Goal: Transaction & Acquisition: Purchase product/service

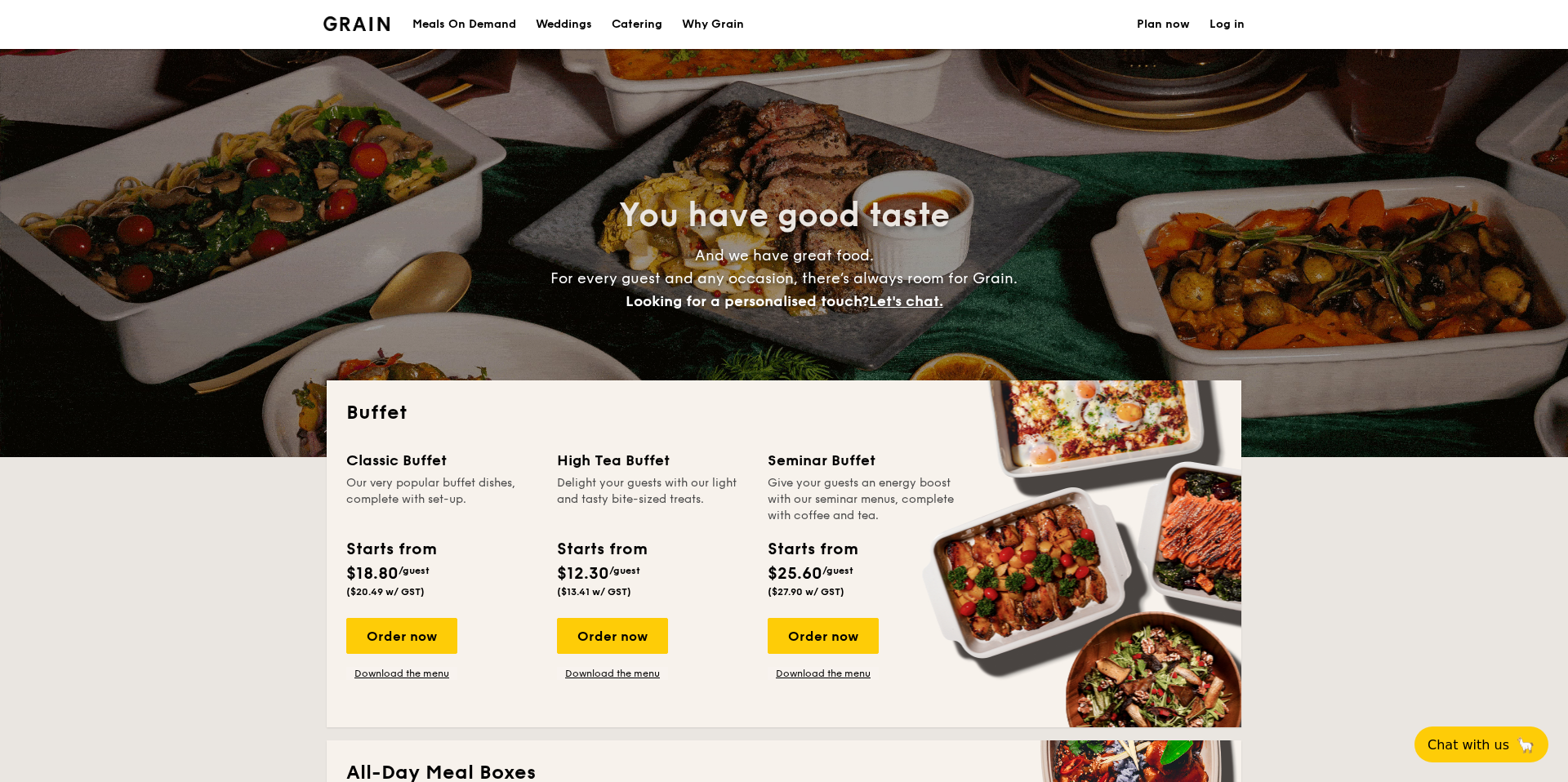
select select
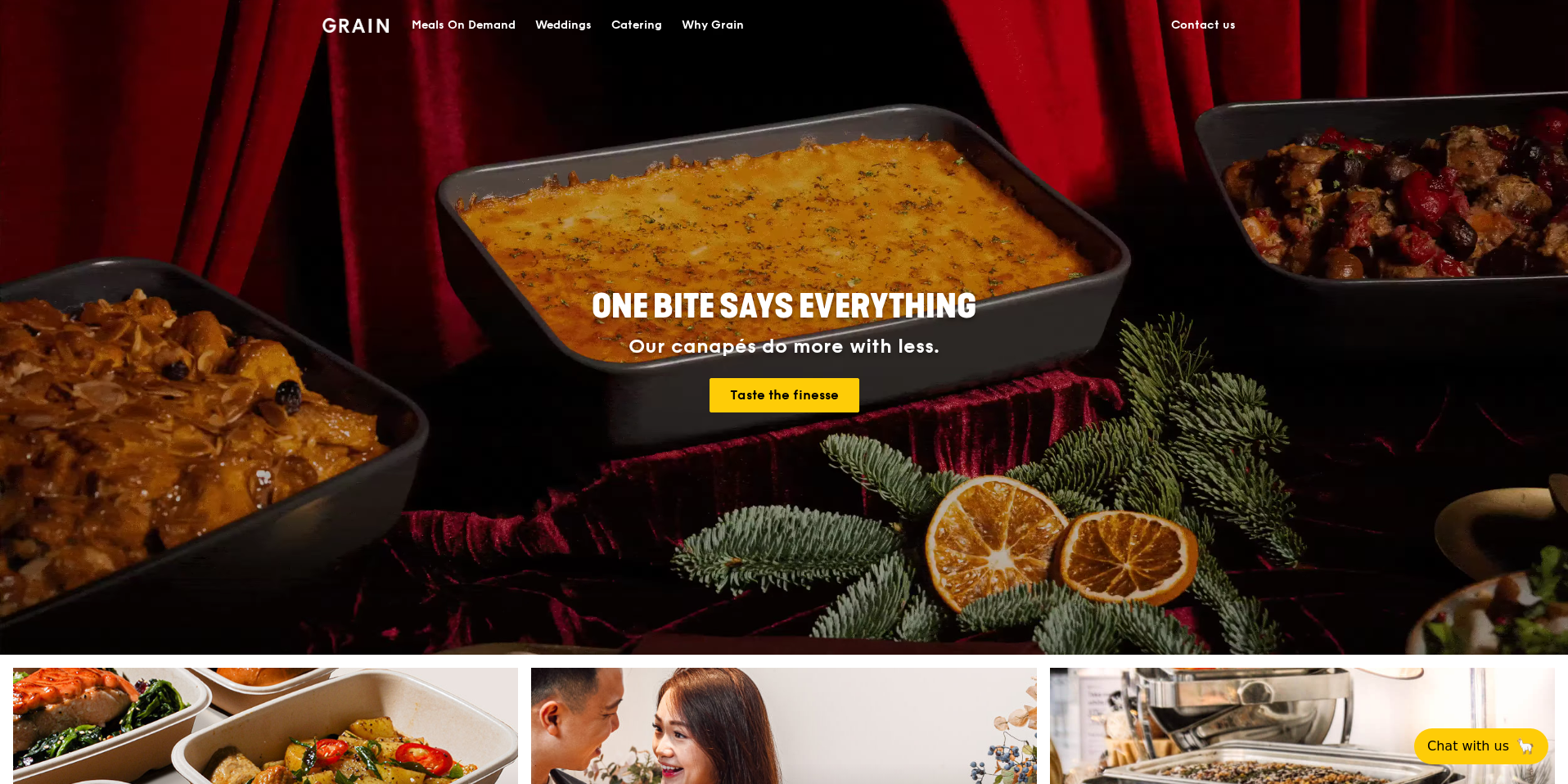
click at [496, 22] on div "Meals On Demand" at bounding box center [463, 26] width 104 height 49
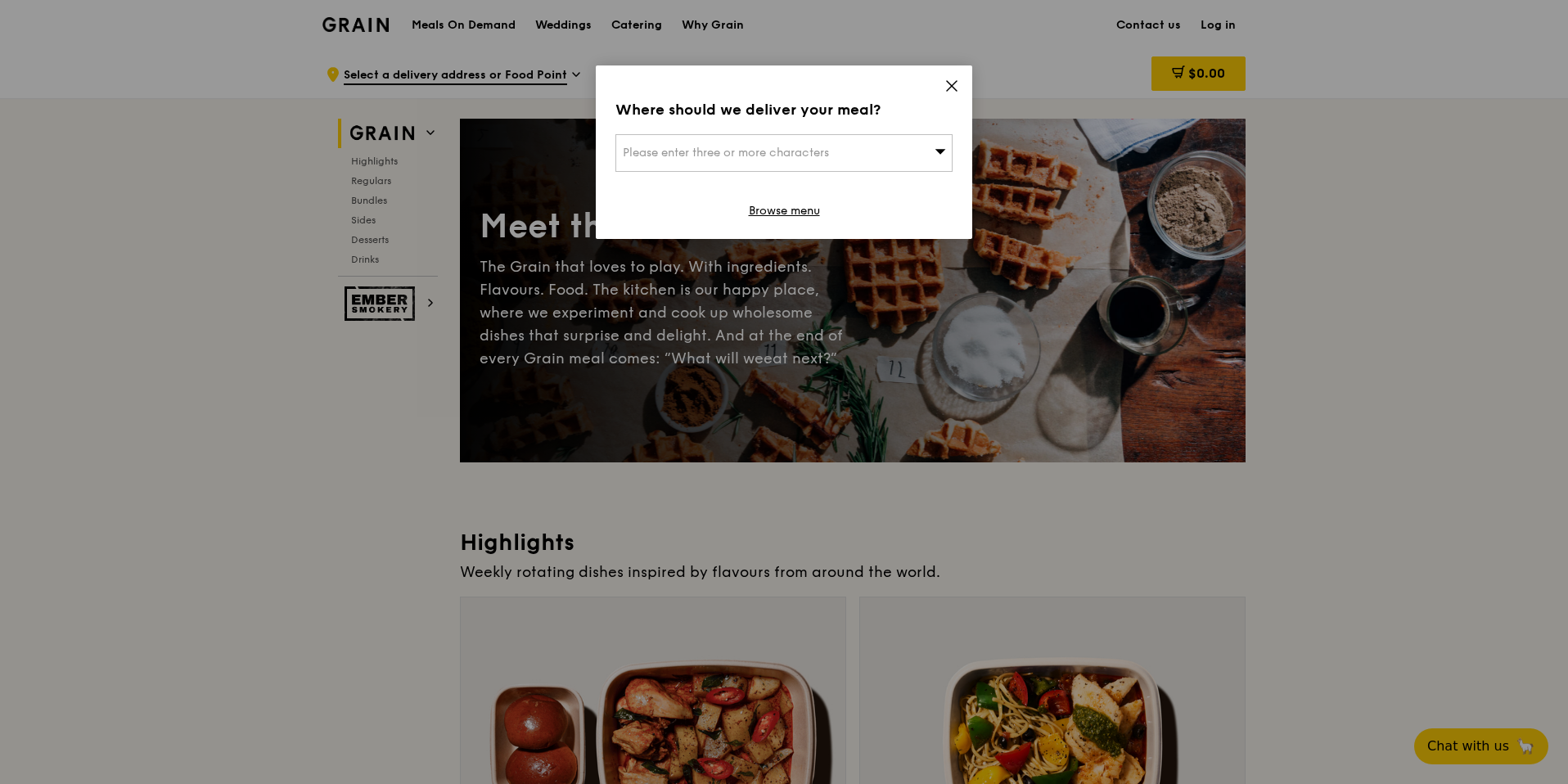
click at [907, 141] on div "Please enter three or more characters" at bounding box center [784, 153] width 338 height 38
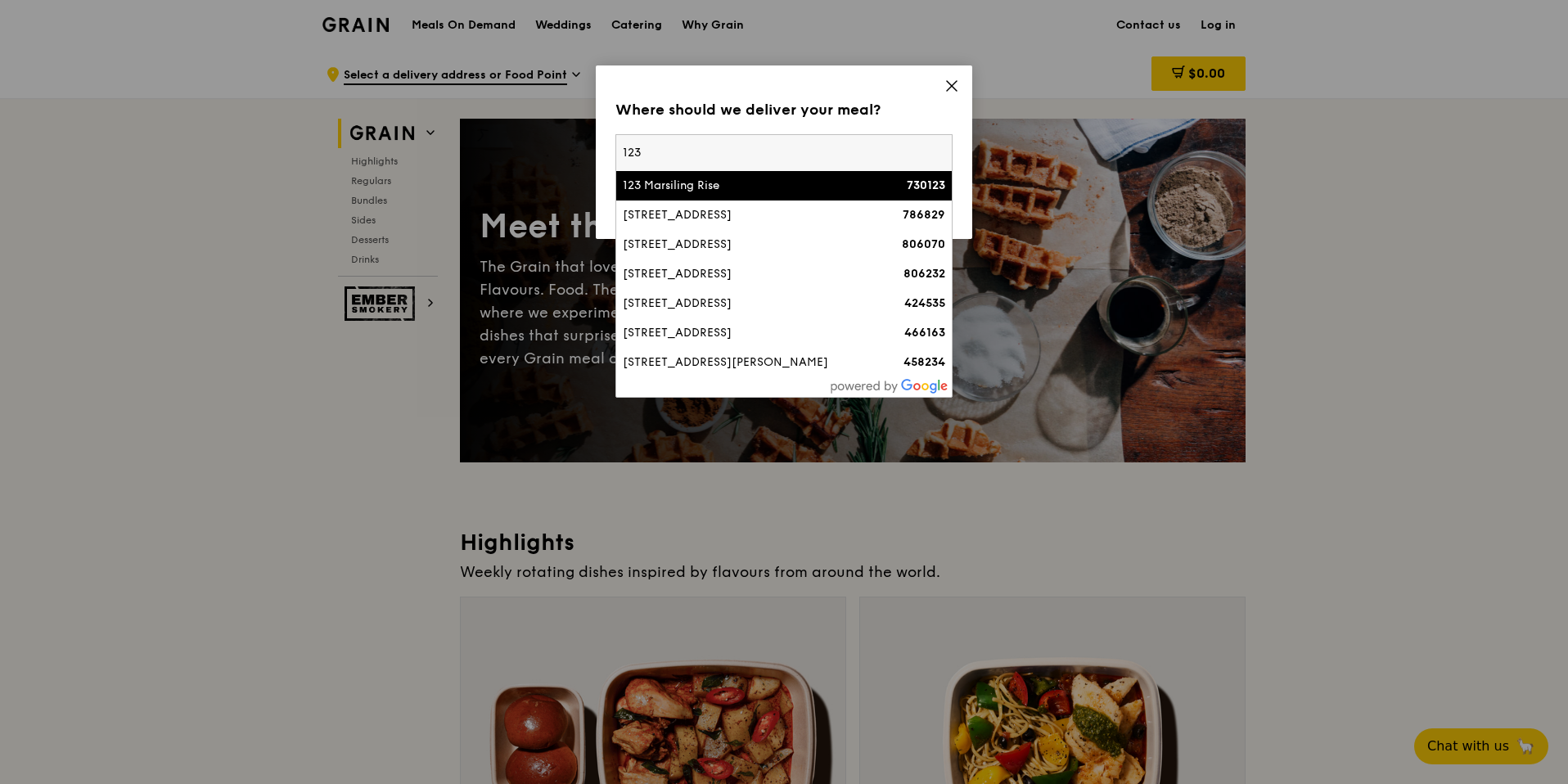
type input "123"
click at [723, 183] on div "123 Marsiling Rise" at bounding box center [744, 185] width 242 height 16
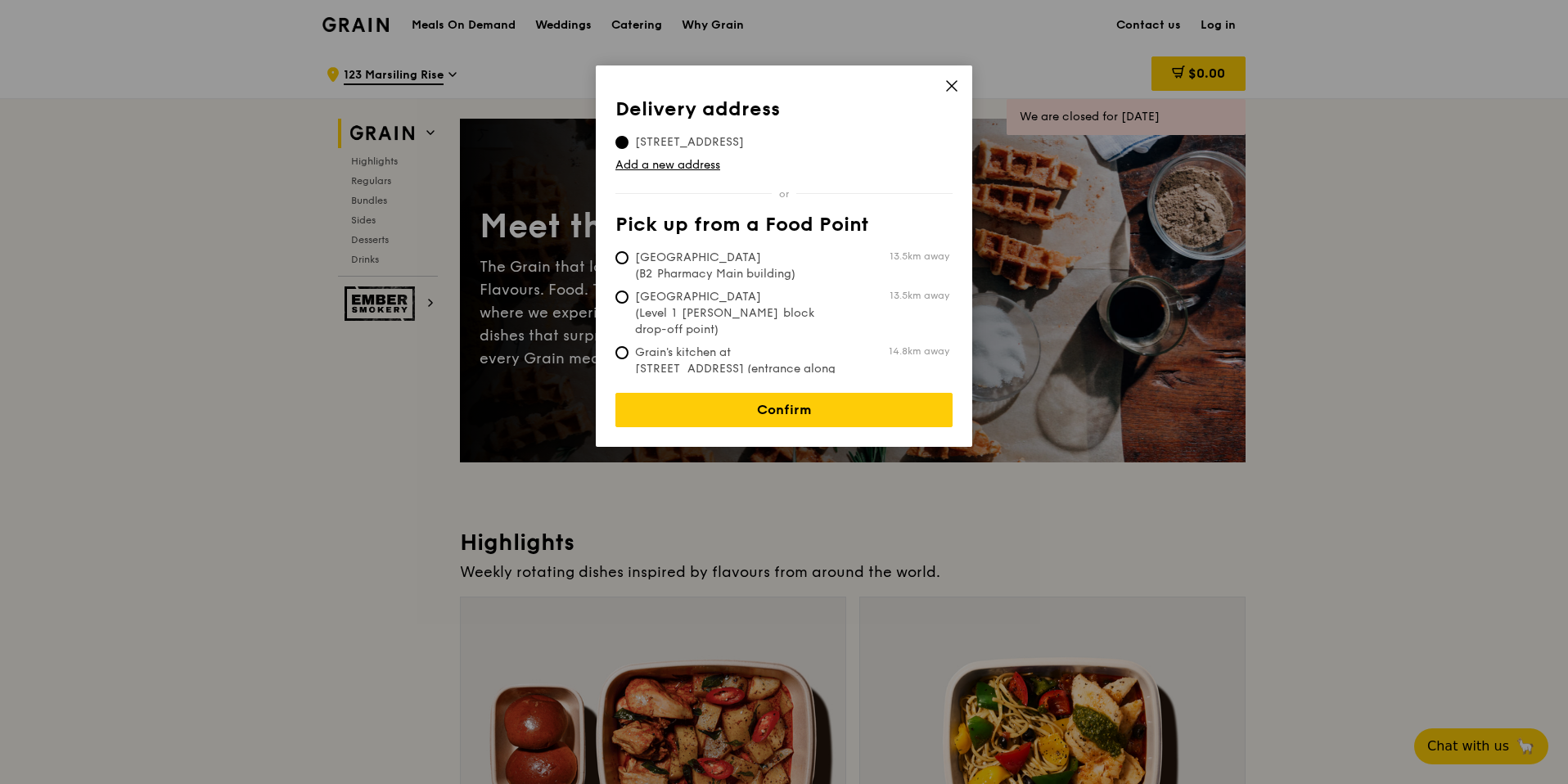
click at [740, 346] on span "Grain's kitchen at [STREET_ADDRESS] (entrance along [PERSON_NAME][GEOGRAPHIC_DA…" at bounding box center [738, 376] width 244 height 65
click at [629, 346] on input "Grain's kitchen at [STREET_ADDRESS] (entrance along [PERSON_NAME][GEOGRAPHIC_DA…" at bounding box center [622, 353] width 13 height 13
radio input "true"
click at [742, 392] on link "Confirm" at bounding box center [784, 409] width 338 height 34
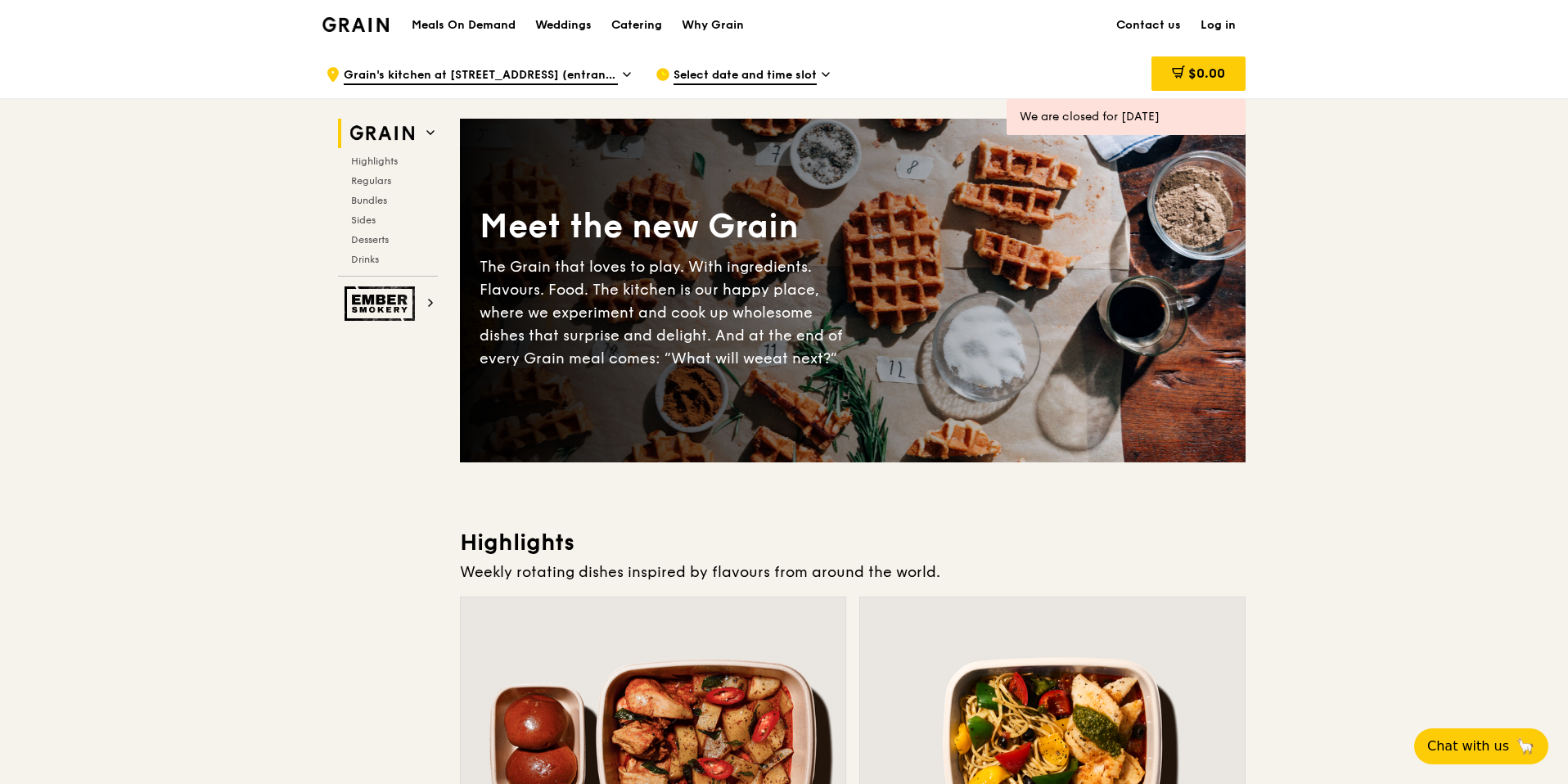
click at [736, 70] on span "Select date and time slot" at bounding box center [744, 76] width 143 height 18
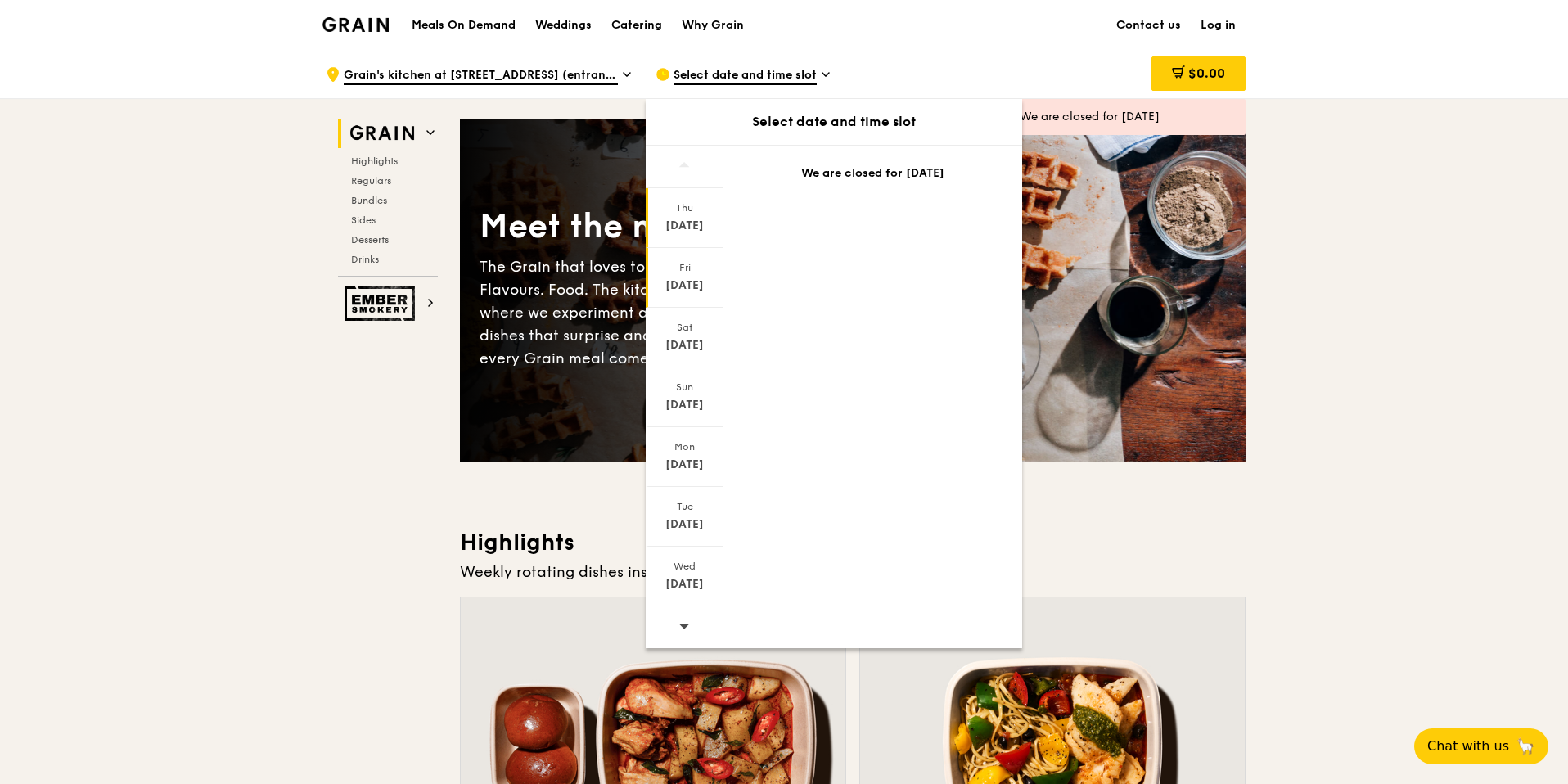
click at [690, 270] on div "Fri" at bounding box center [684, 268] width 73 height 13
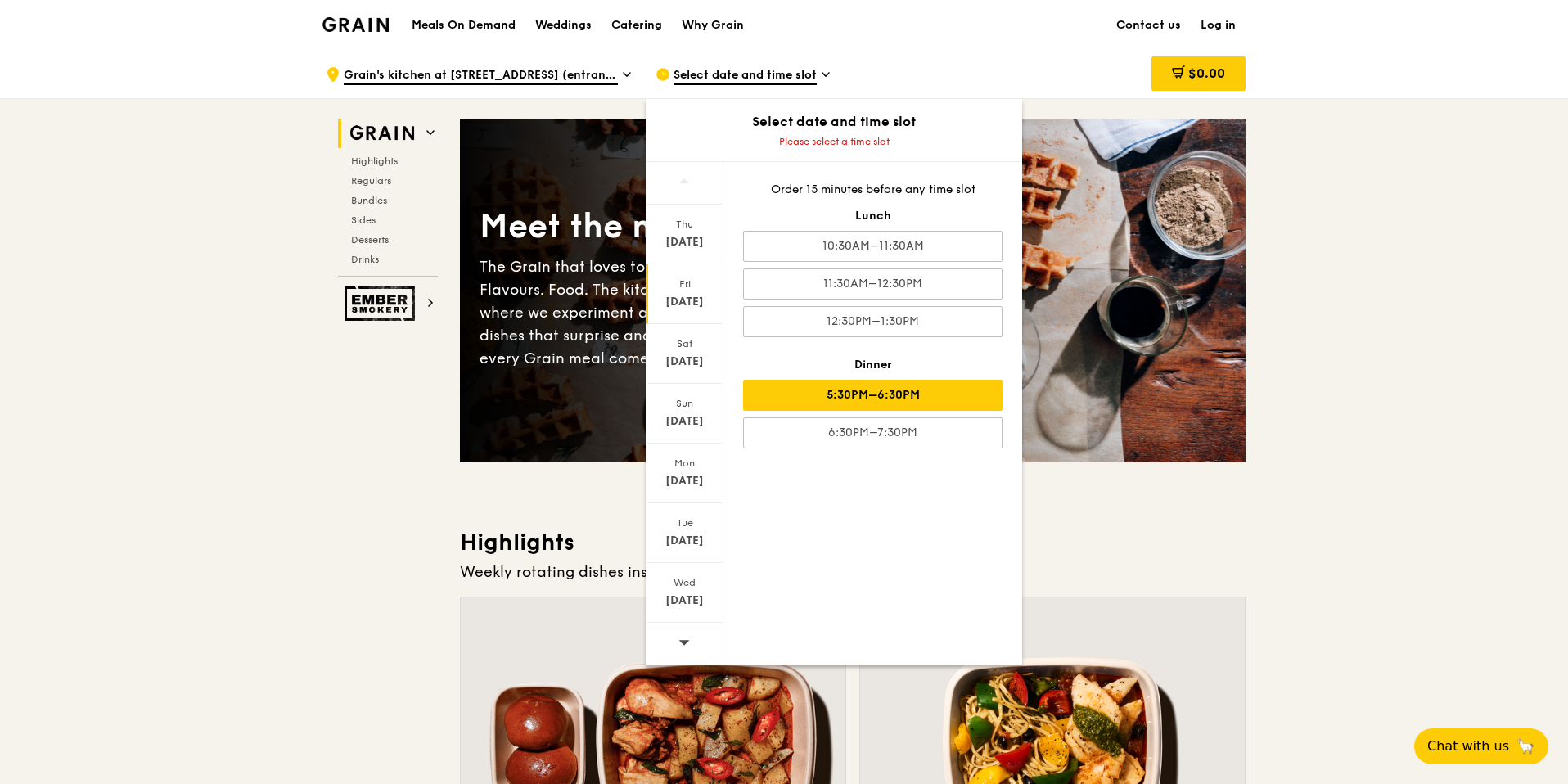
click at [872, 408] on div "5:30PM–6:30PM" at bounding box center [873, 395] width 259 height 31
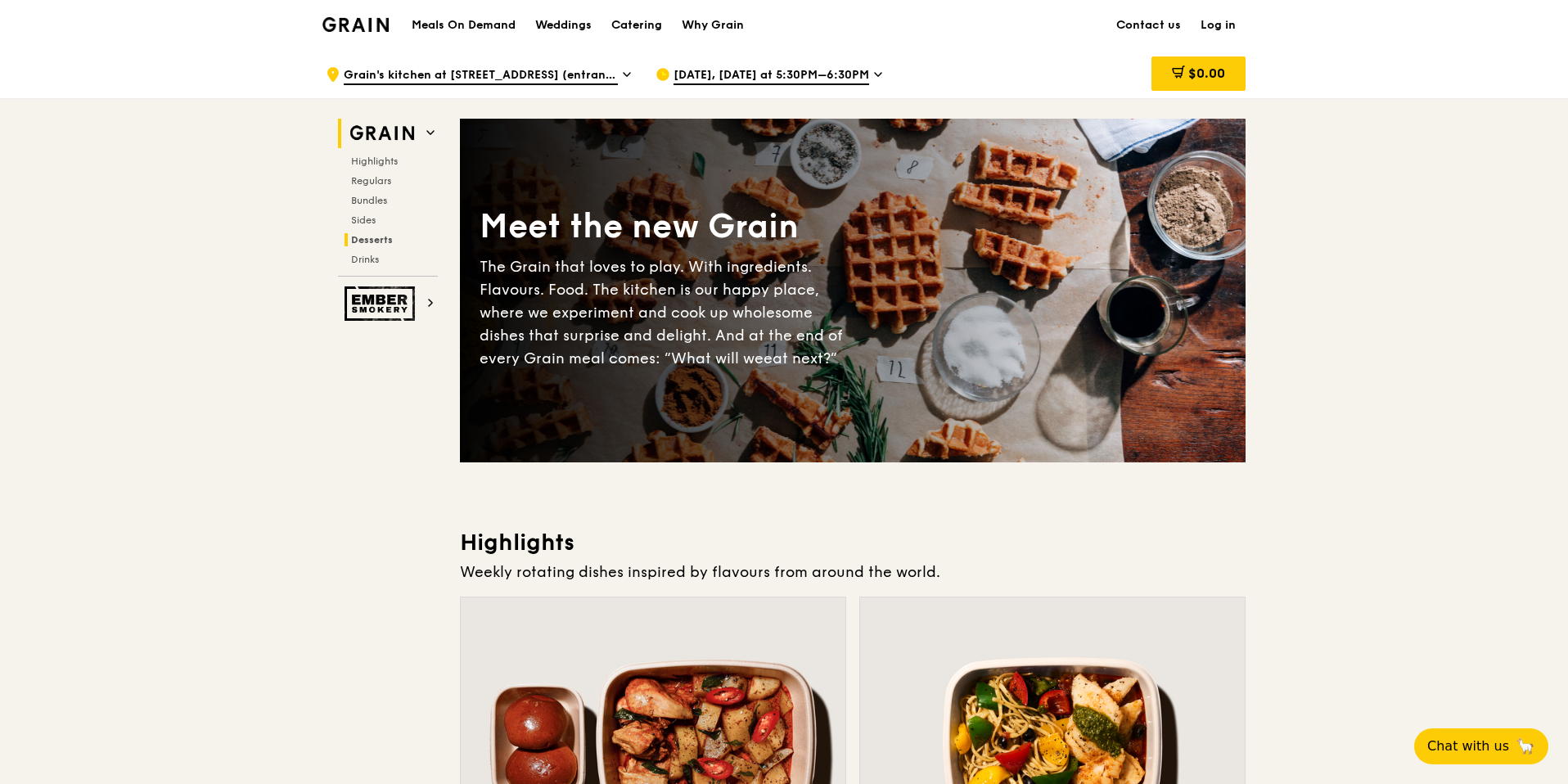
click at [376, 235] on span "Desserts" at bounding box center [372, 239] width 42 height 11
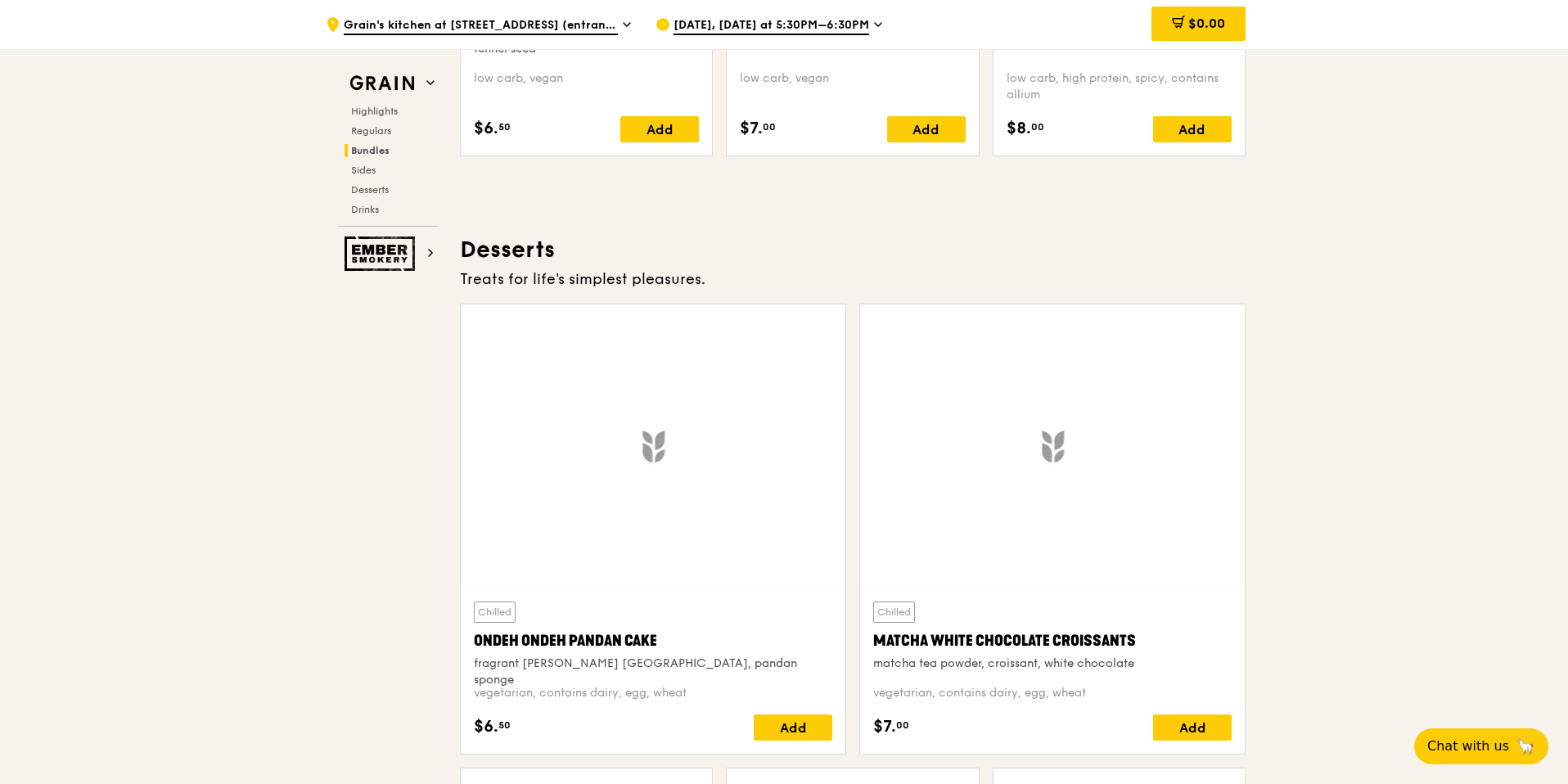
scroll to position [4666, 0]
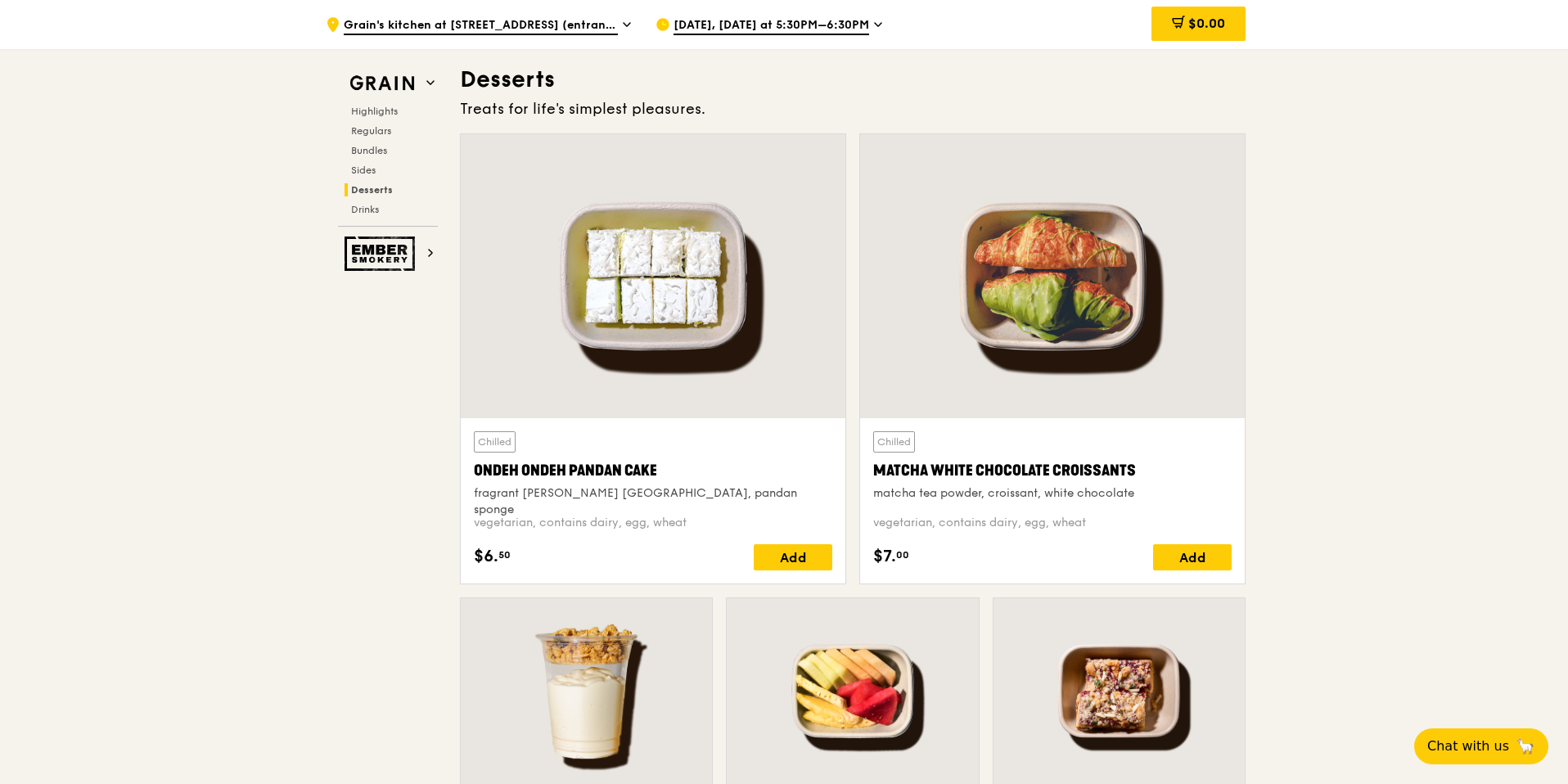
click at [1255, 18] on div "$0.00" at bounding box center [1113, 25] width 283 height 49
click at [1182, 30] on div "$0.00" at bounding box center [1199, 24] width 95 height 34
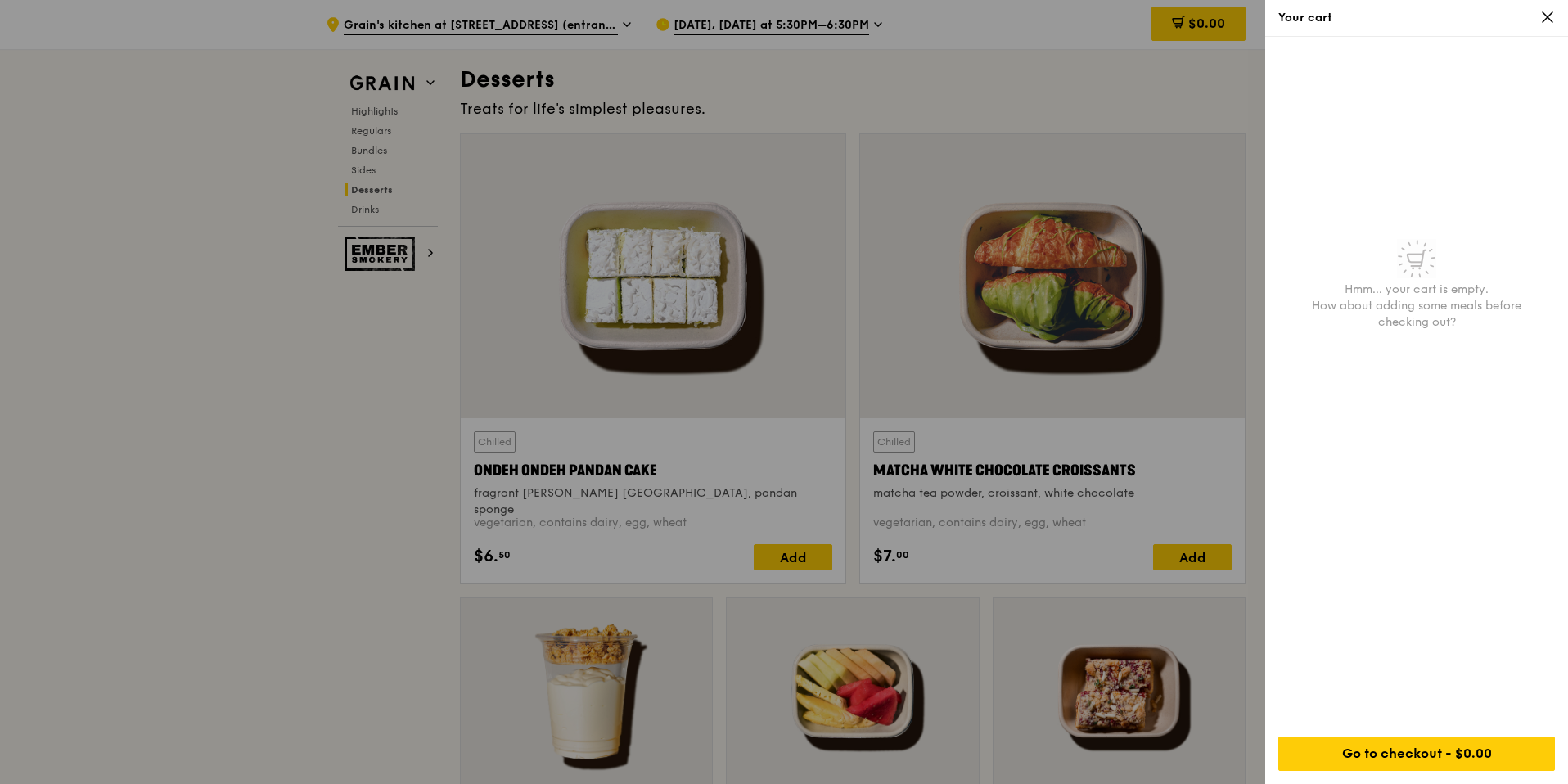
click at [1543, 23] on icon at bounding box center [1548, 17] width 15 height 15
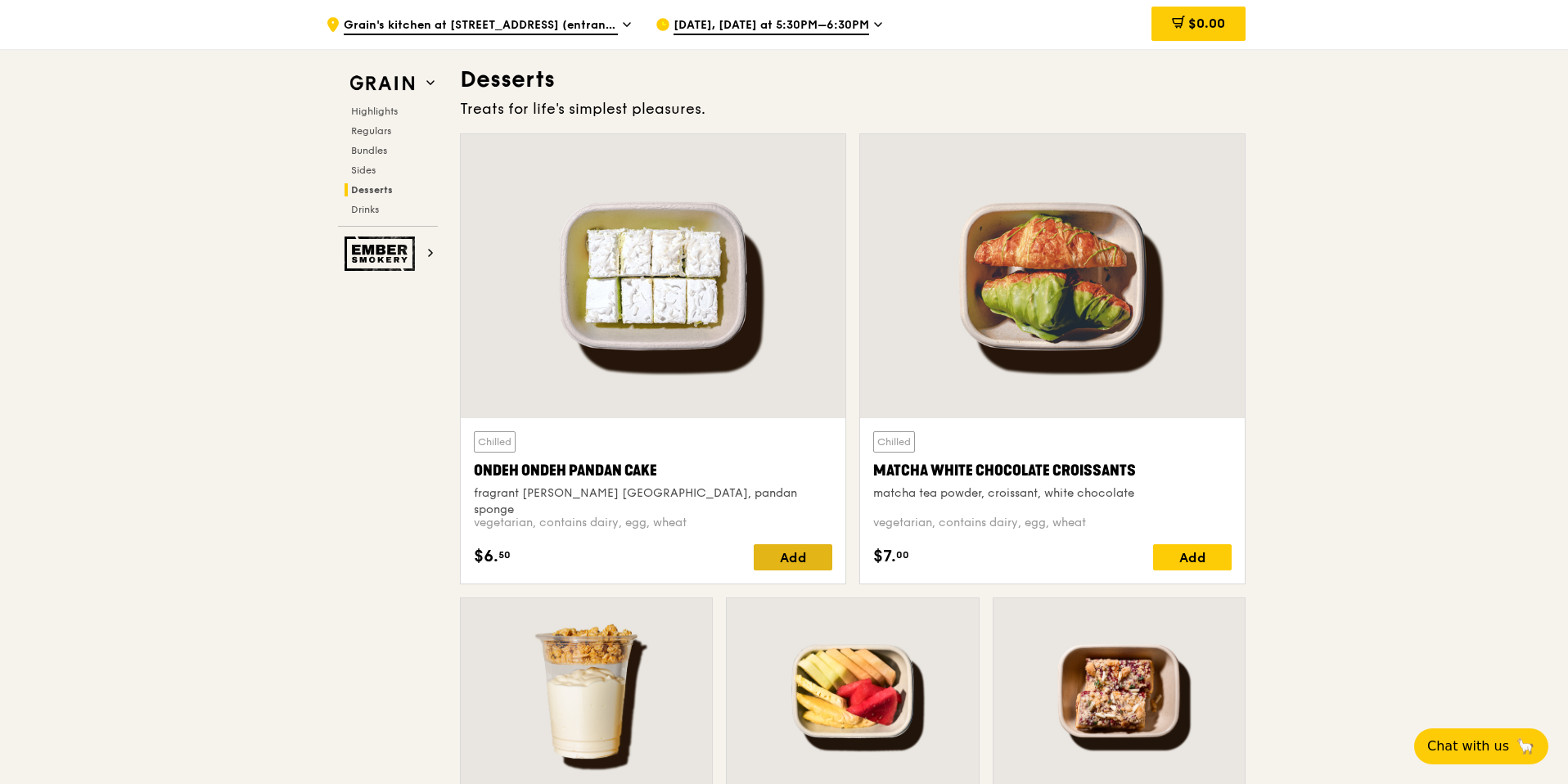
click at [769, 567] on div "Add" at bounding box center [793, 557] width 78 height 26
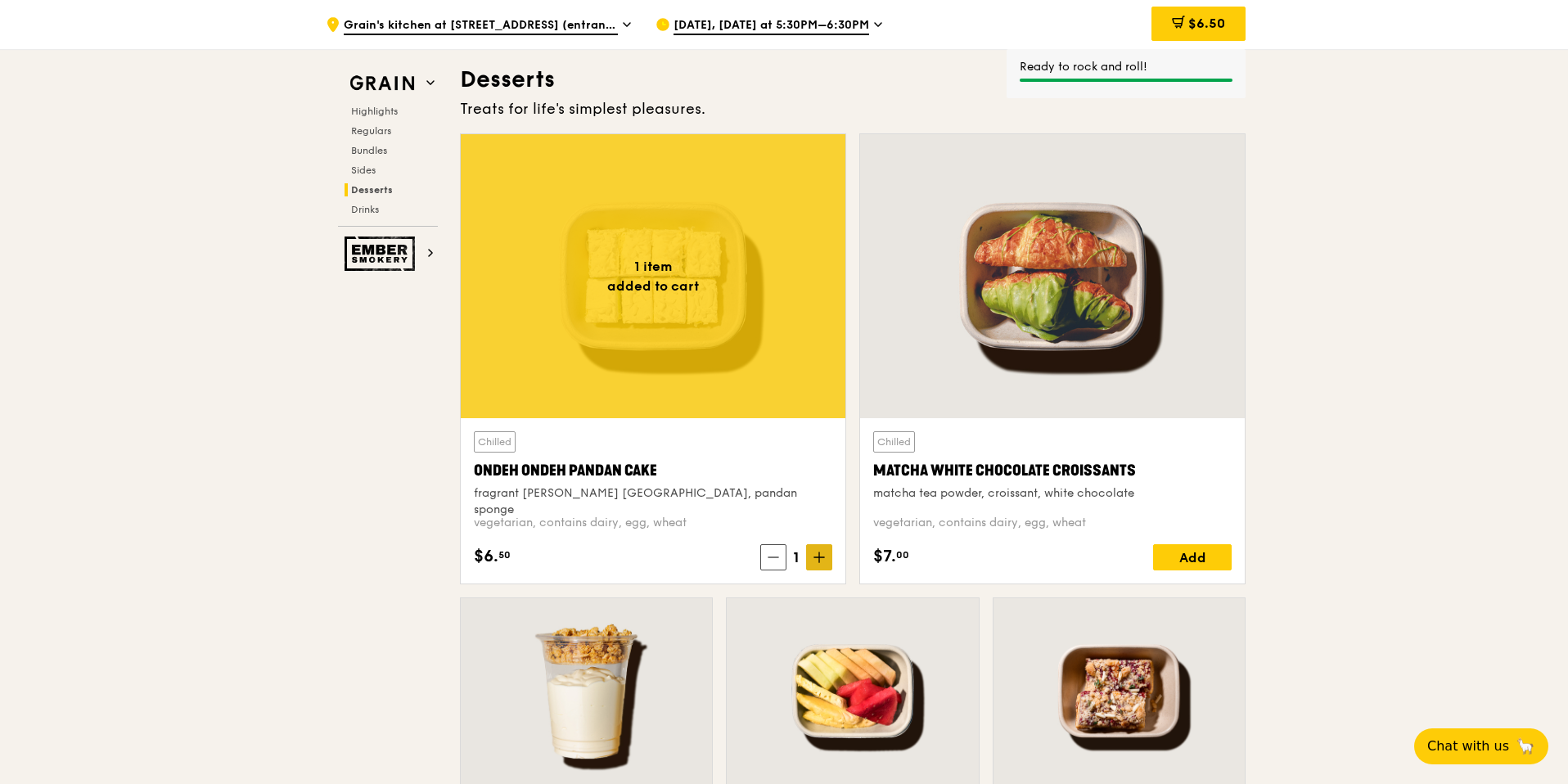
click at [822, 559] on icon at bounding box center [819, 557] width 11 height 11
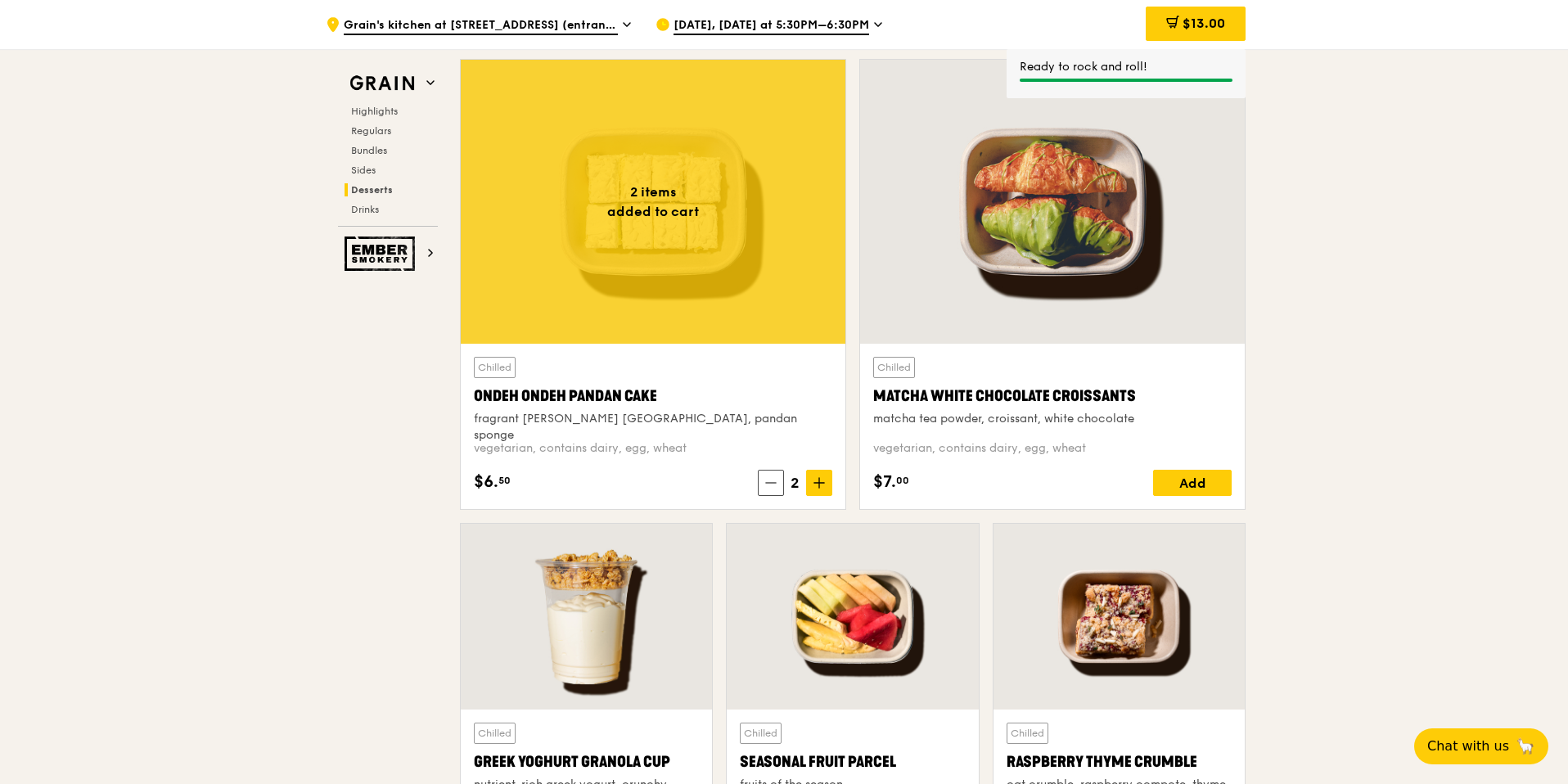
scroll to position [4773, 0]
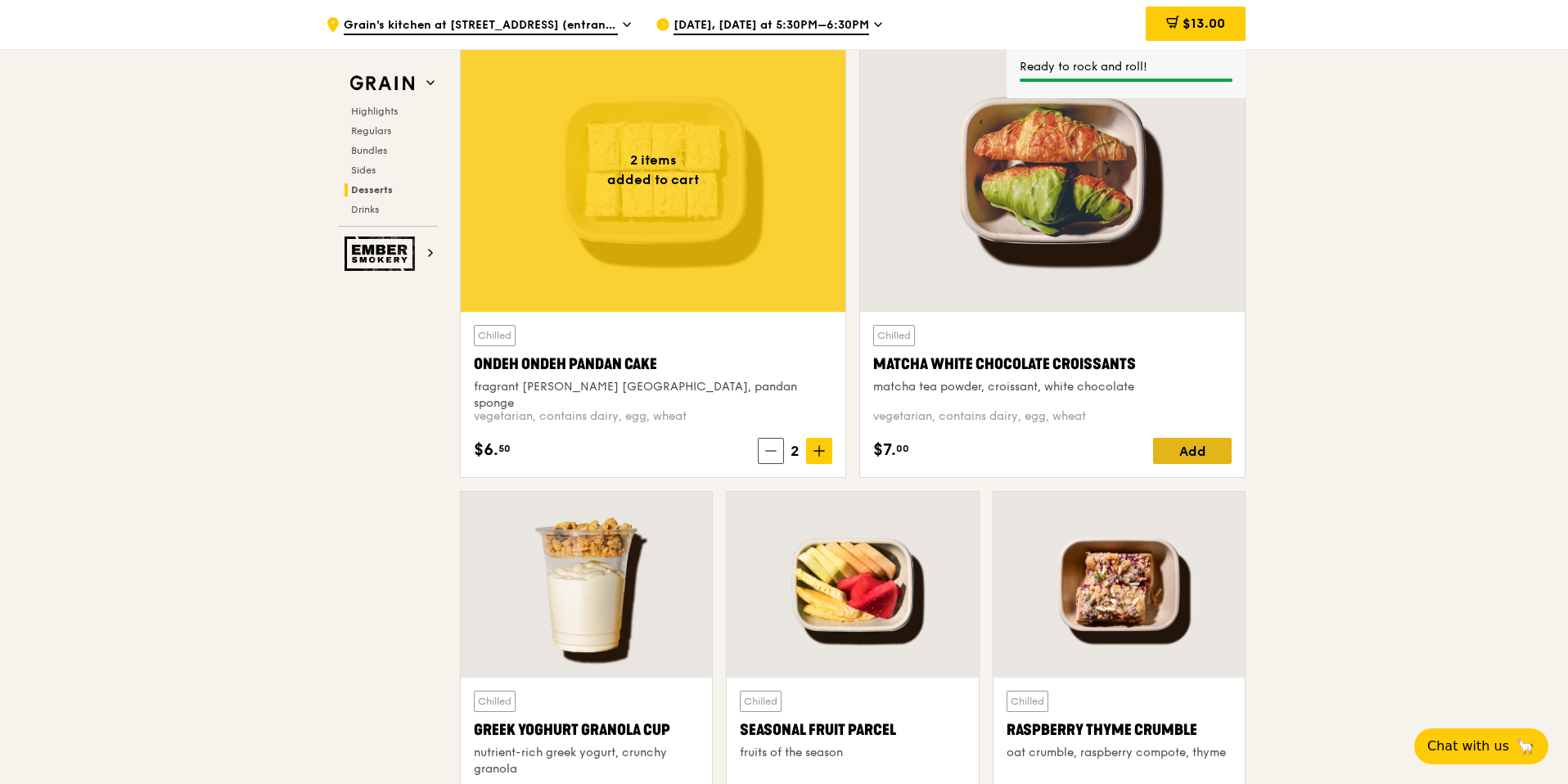
click at [1195, 441] on div "Add" at bounding box center [1192, 451] width 78 height 26
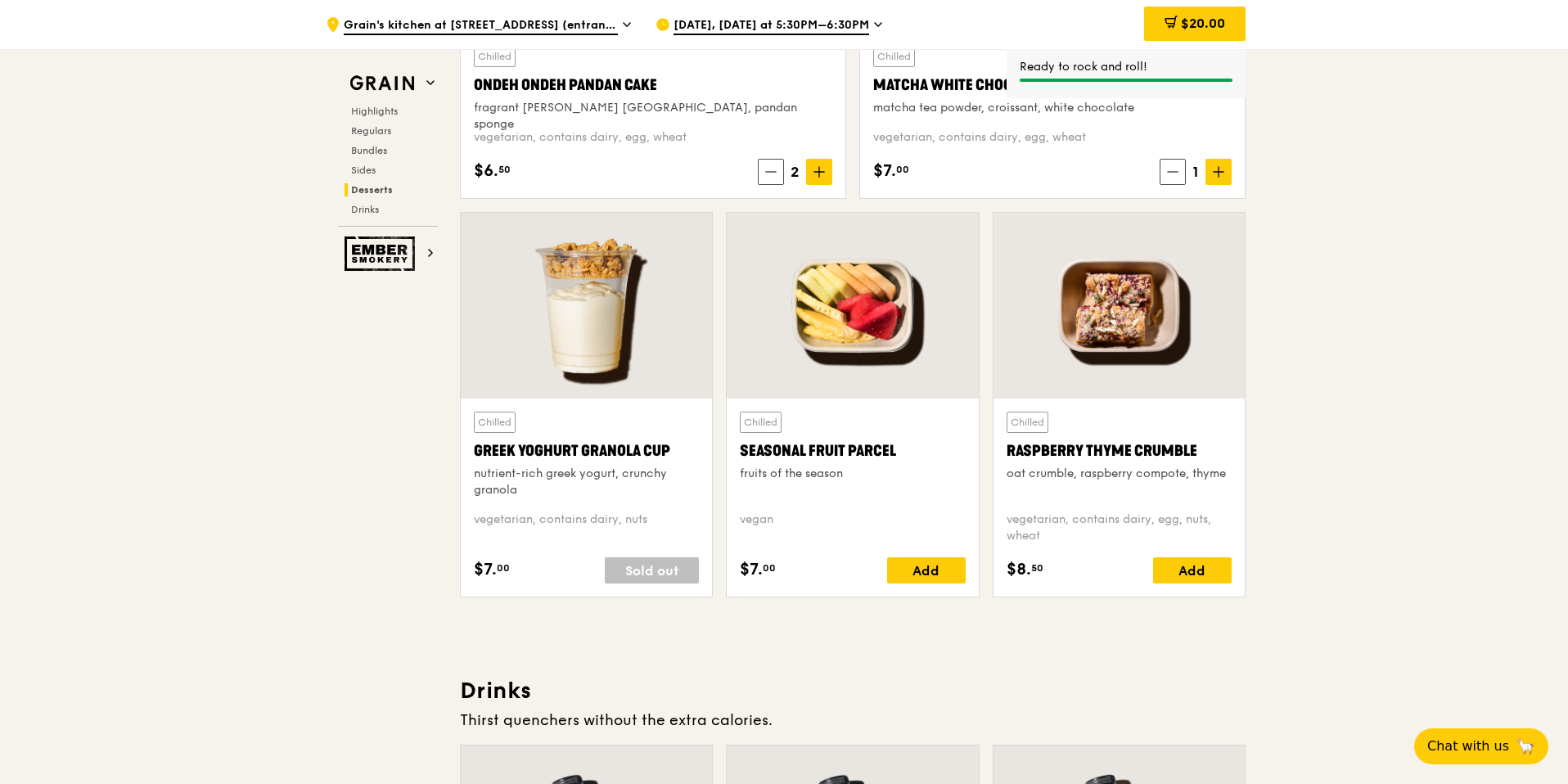
scroll to position [5055, 0]
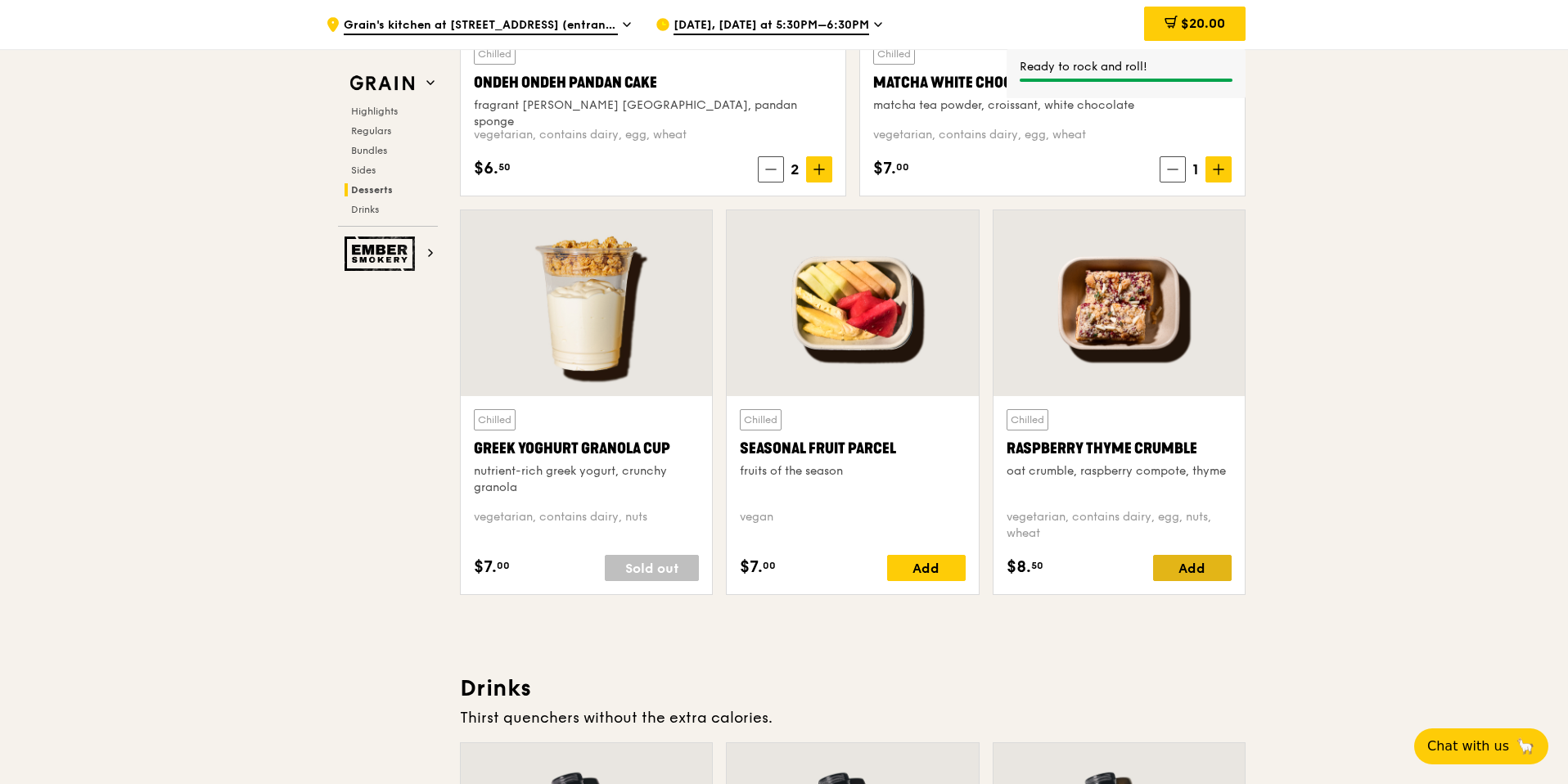
click at [1205, 563] on div "Add" at bounding box center [1192, 568] width 78 height 26
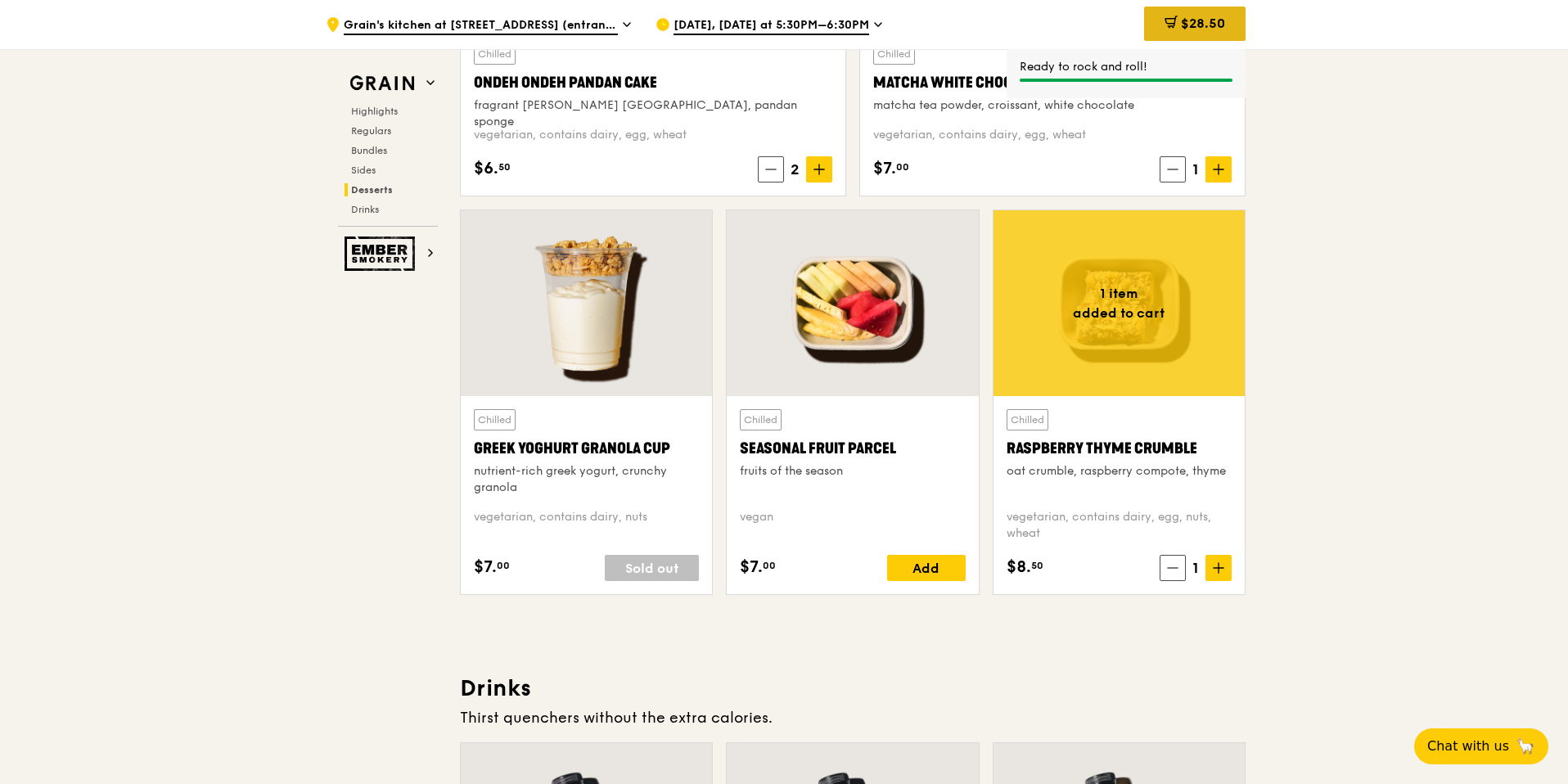
click at [1219, 12] on div "$28.50" at bounding box center [1194, 24] width 101 height 34
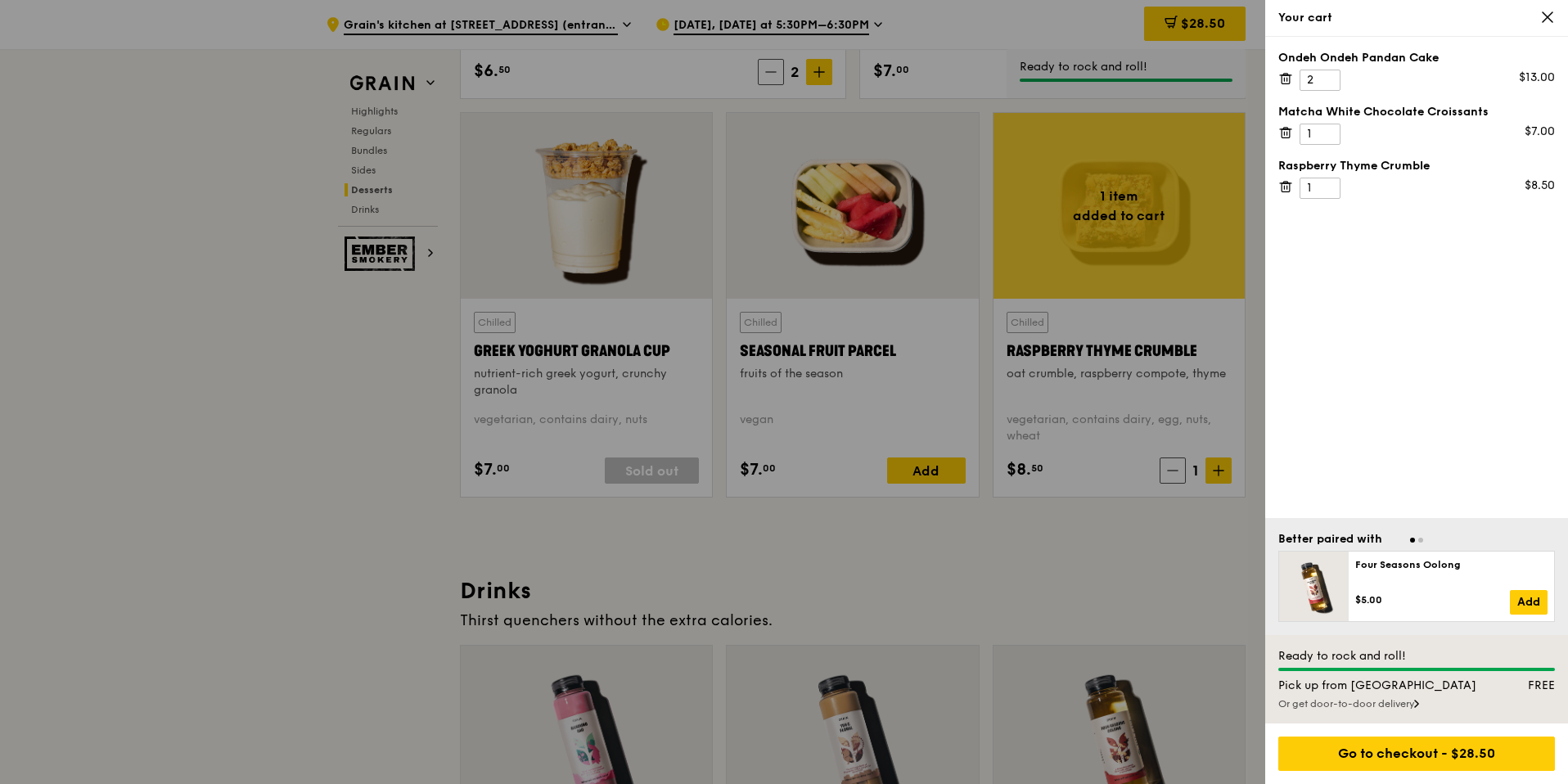
scroll to position [5321, 0]
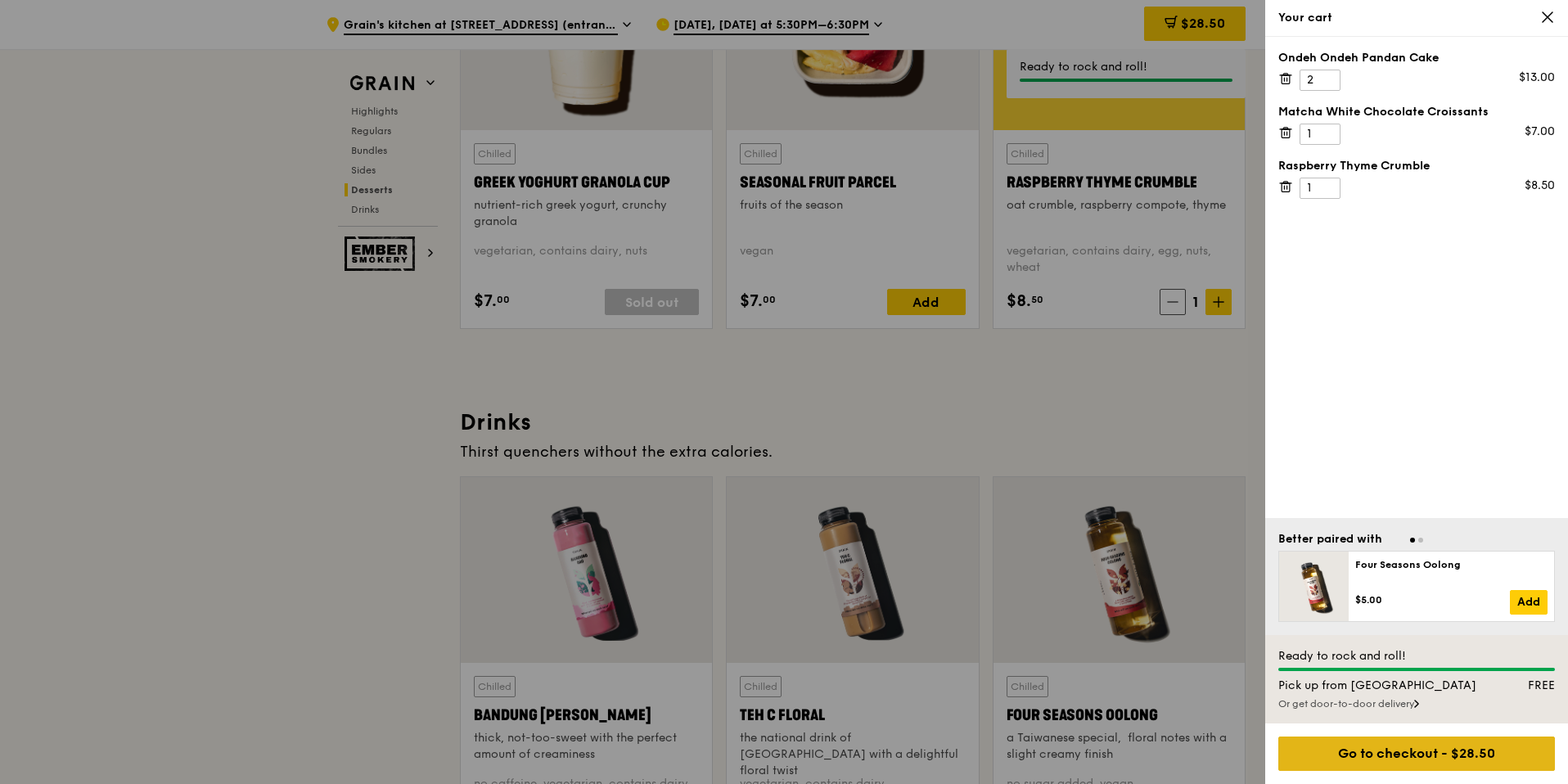
click at [1428, 751] on div "Go to checkout - $28.50" at bounding box center [1417, 754] width 276 height 34
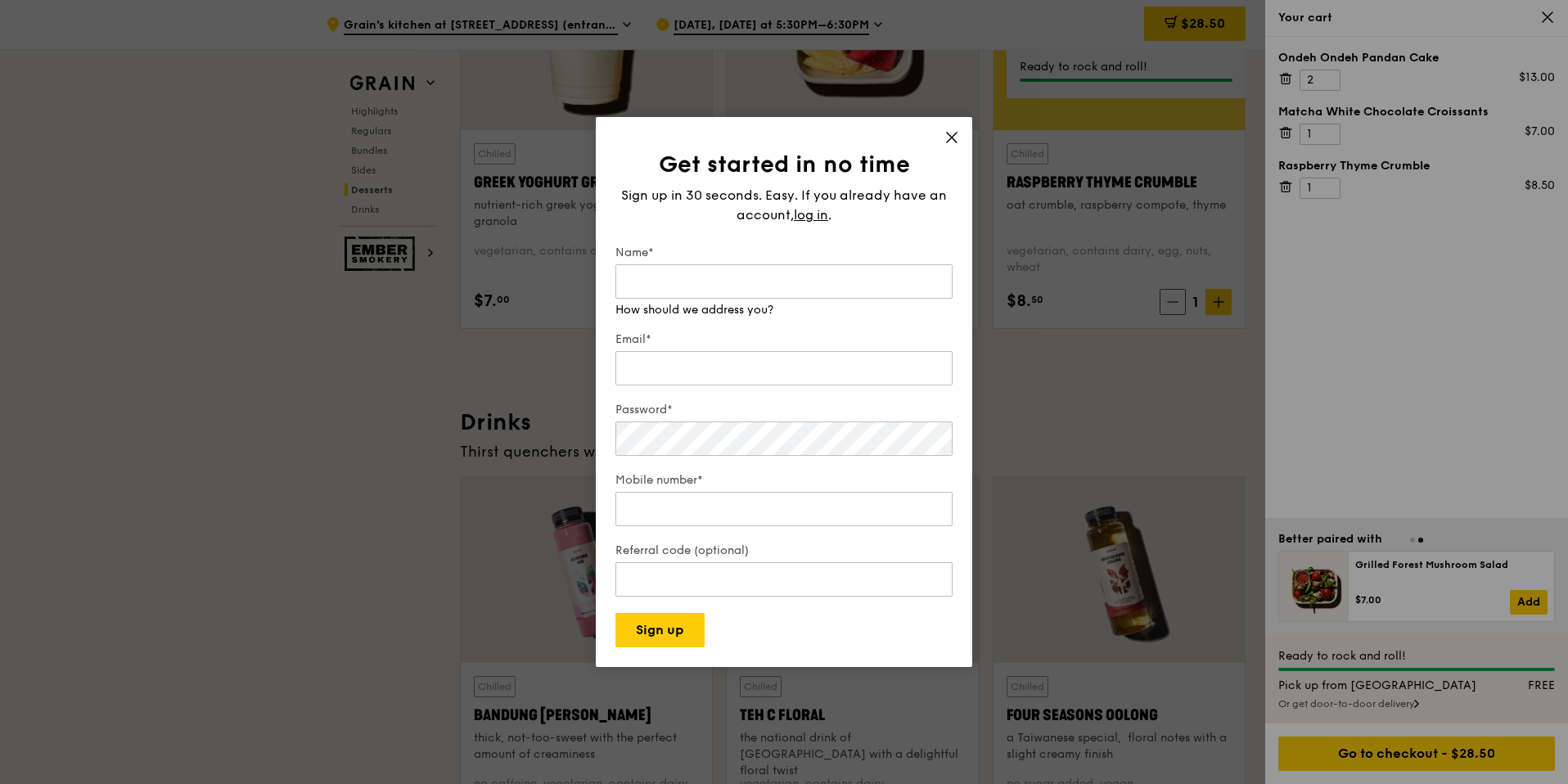
scroll to position [5320, 0]
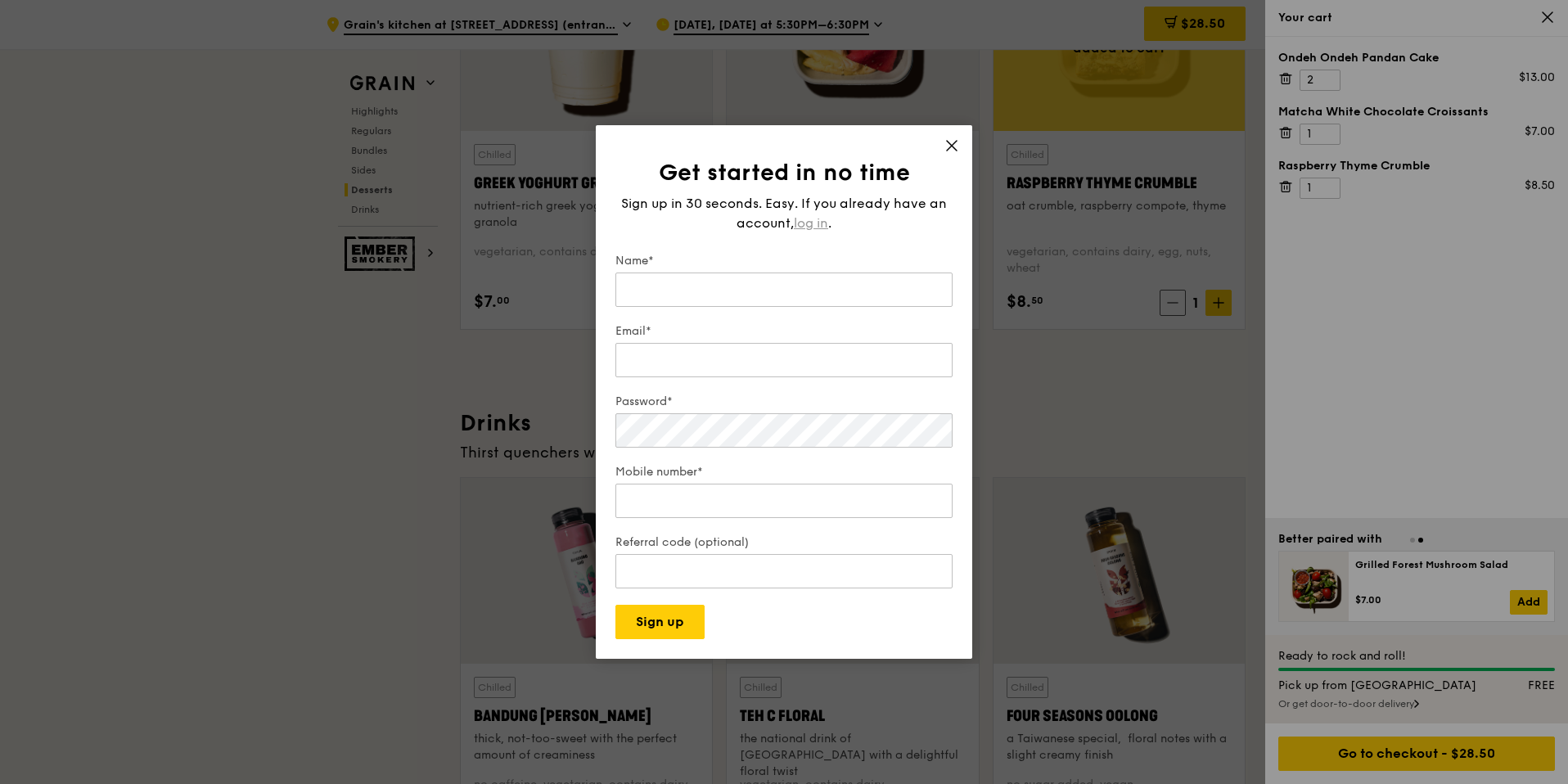
click at [816, 215] on span "log in" at bounding box center [810, 223] width 34 height 20
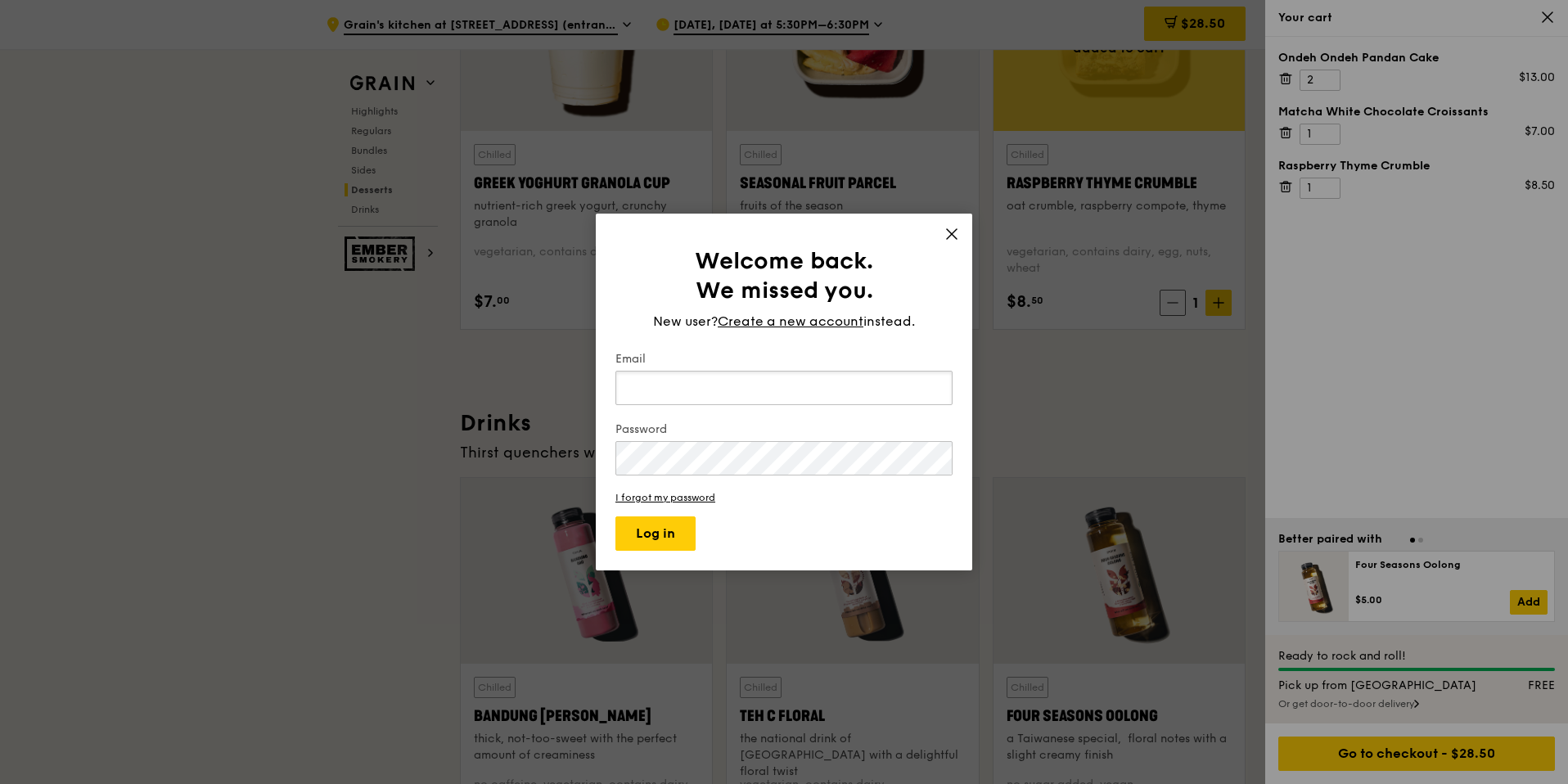
type input "[PERSON_NAME][EMAIL_ADDRESS][DOMAIN_NAME]"
click at [678, 533] on button "Log in" at bounding box center [655, 533] width 80 height 34
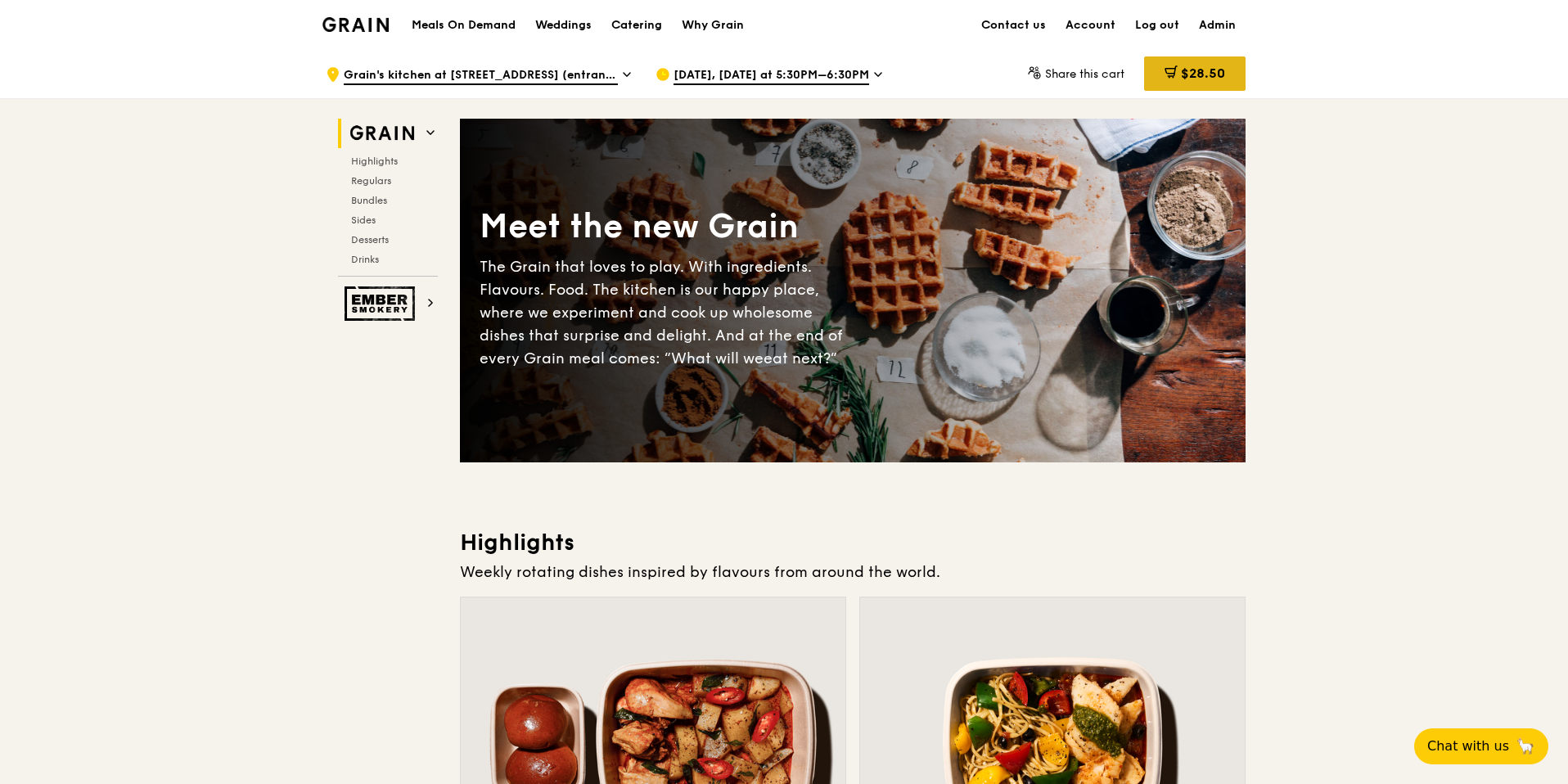
click at [1223, 74] on span "$28.50" at bounding box center [1203, 73] width 44 height 15
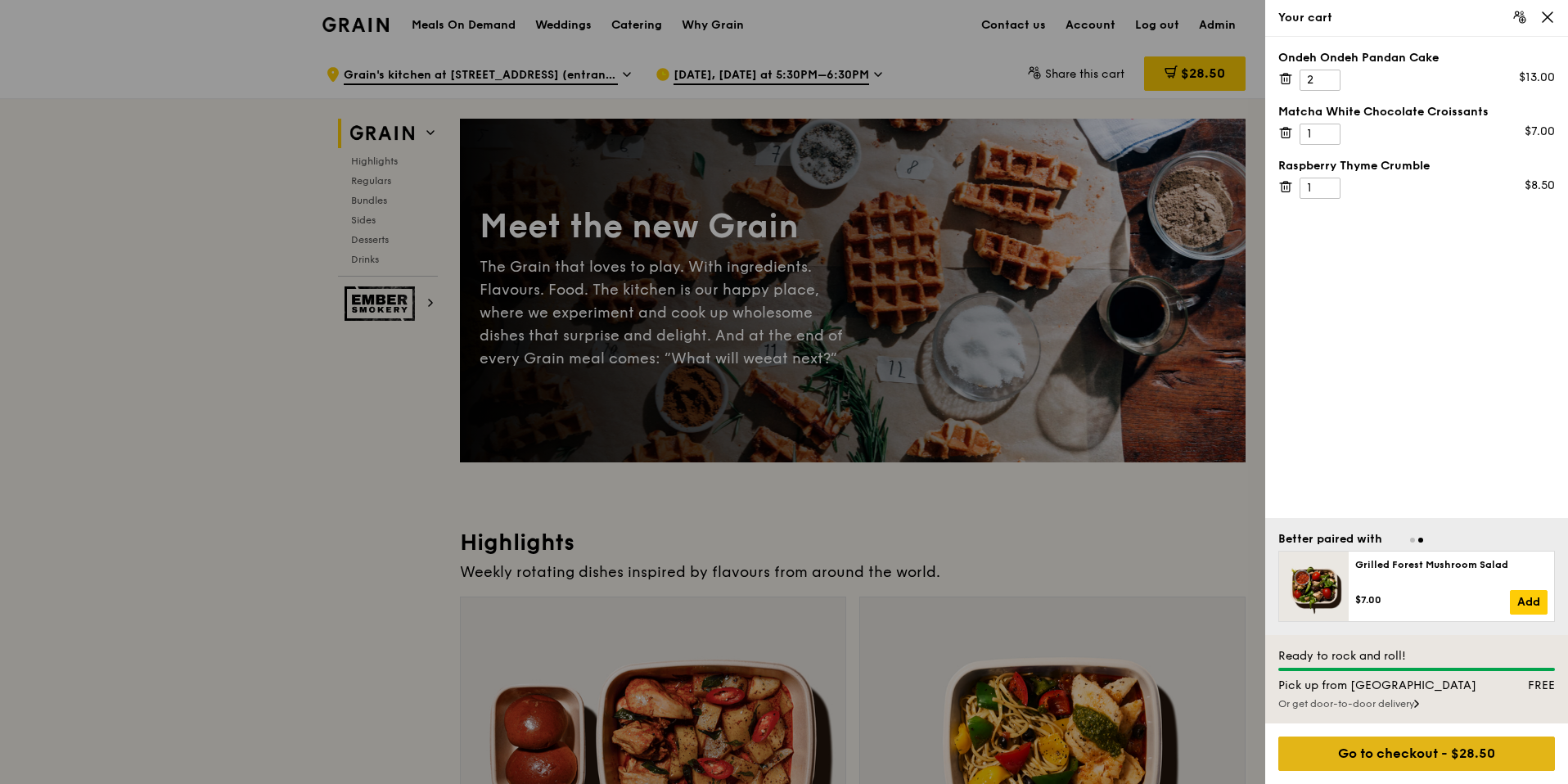
click at [1385, 752] on div "Go to checkout - $28.50" at bounding box center [1417, 754] width 276 height 34
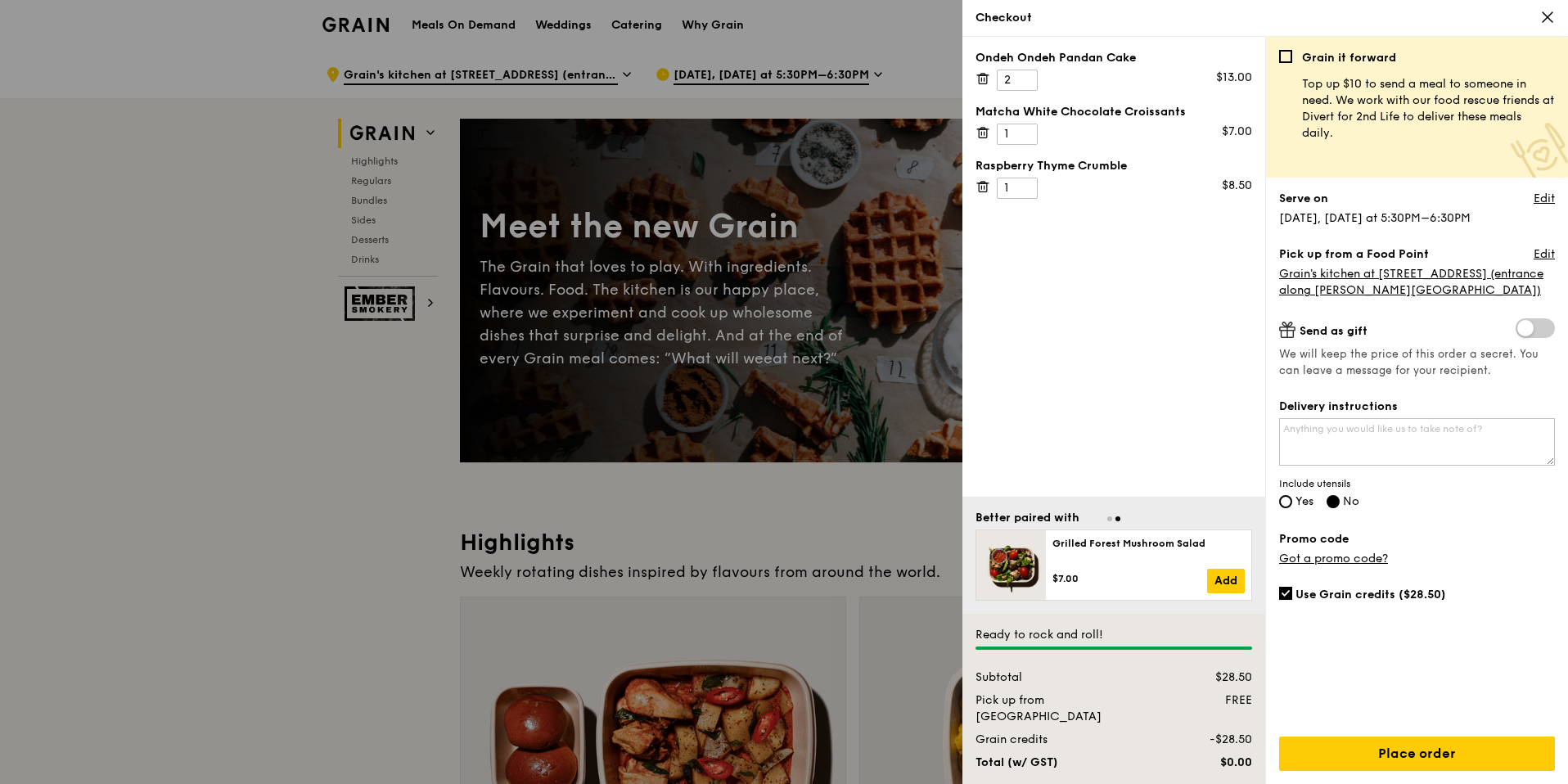
click at [1535, 324] on span at bounding box center [1536, 328] width 40 height 20
click at [1519, 330] on input "checkbox" at bounding box center [1519, 330] width 0 height 0
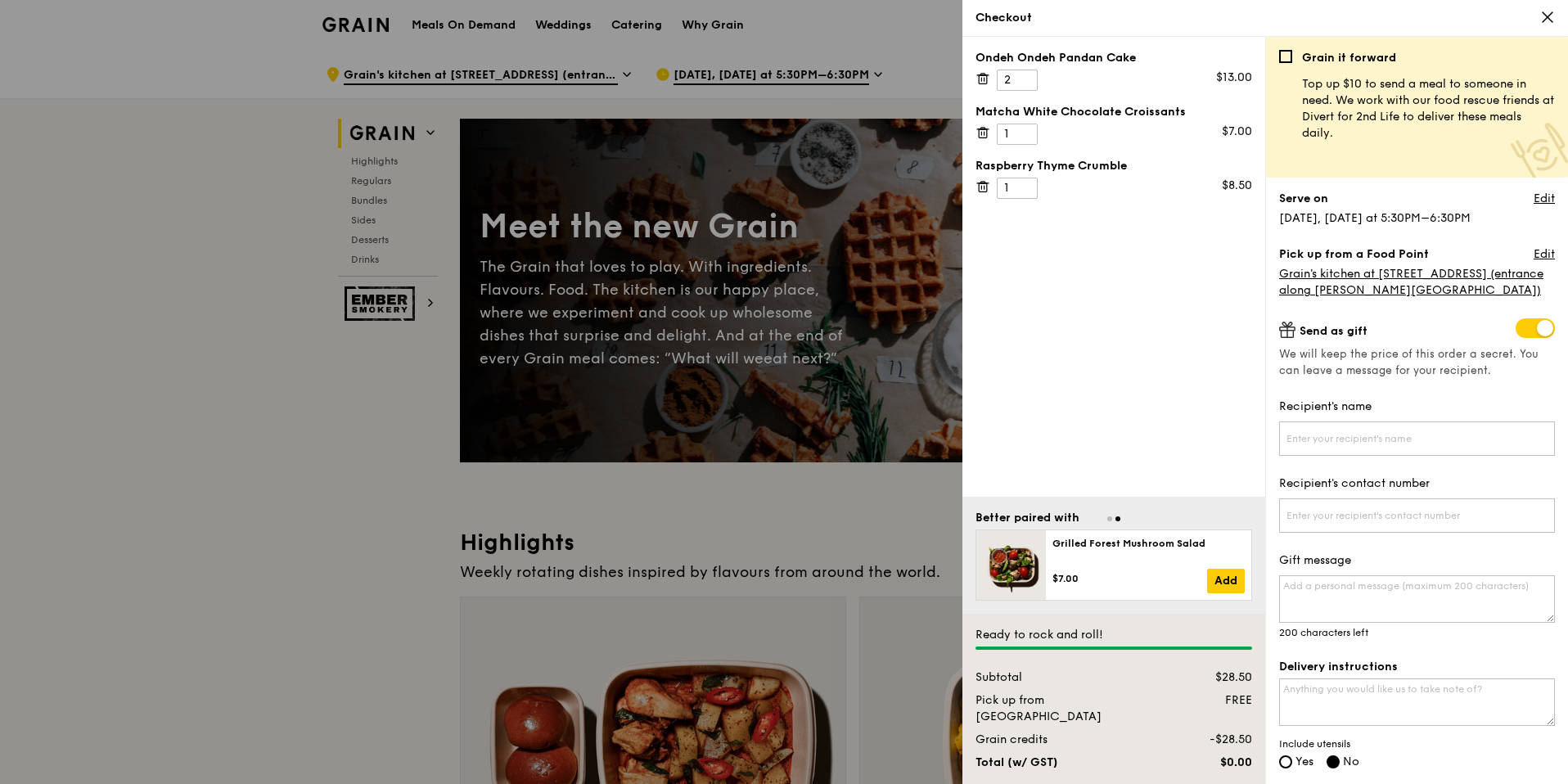
click at [1535, 325] on span at bounding box center [1536, 328] width 40 height 20
click at [1519, 330] on input "checkbox" at bounding box center [1519, 330] width 0 height 0
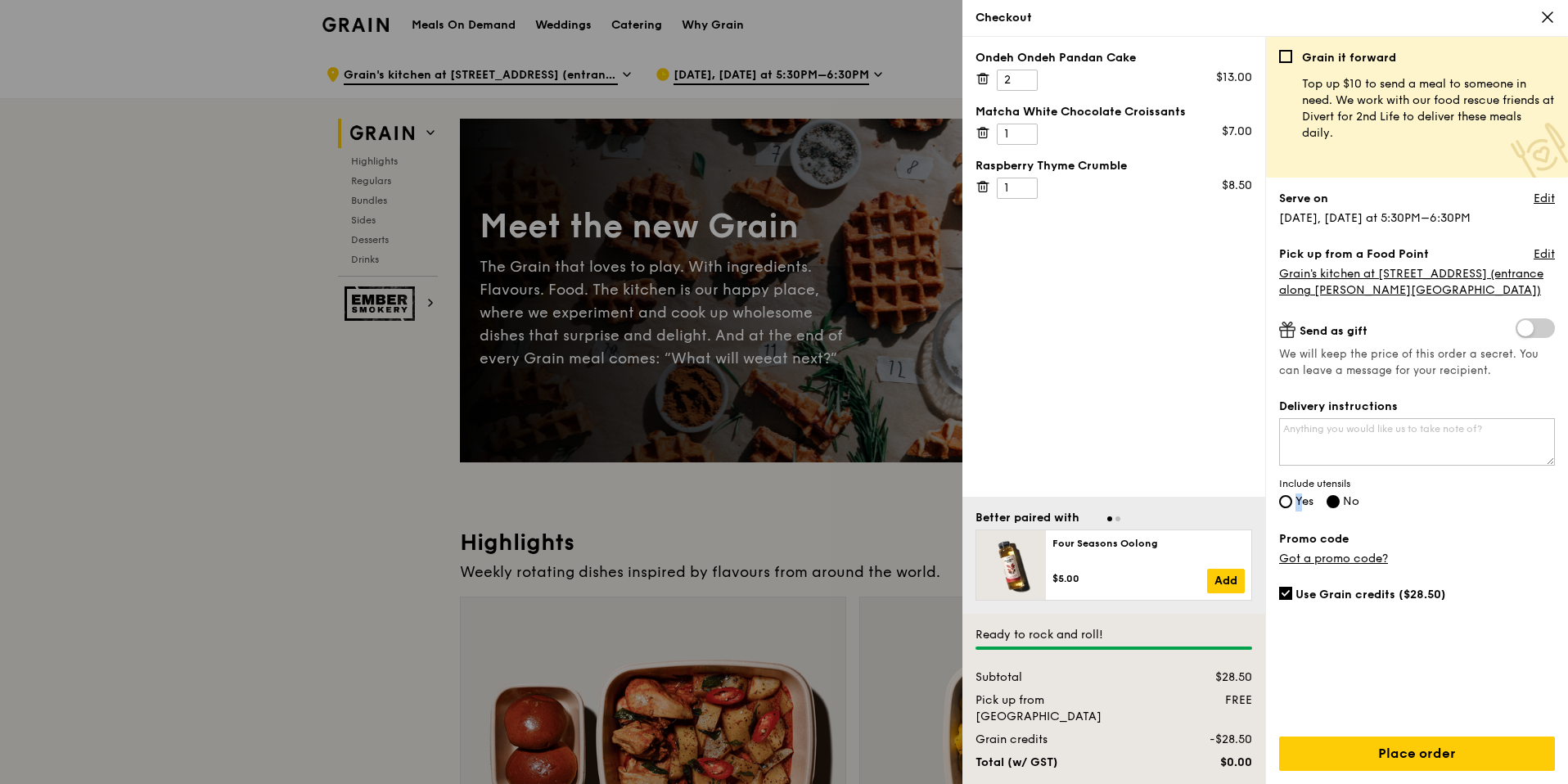
click at [1297, 495] on span "Yes" at bounding box center [1304, 501] width 18 height 14
click at [1459, 762] on link "Place order" at bounding box center [1418, 754] width 276 height 34
